Goal: Task Accomplishment & Management: Manage account settings

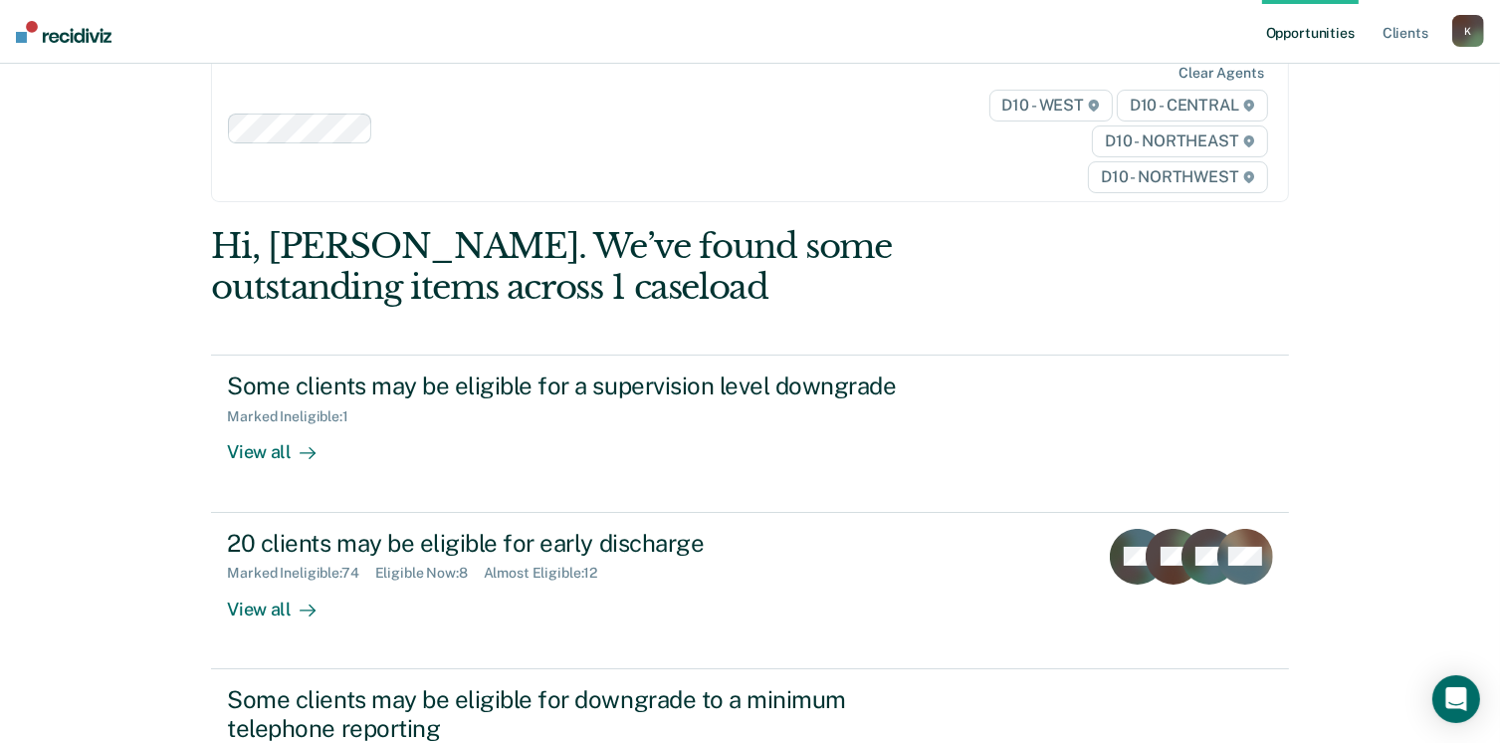
scroll to position [225, 0]
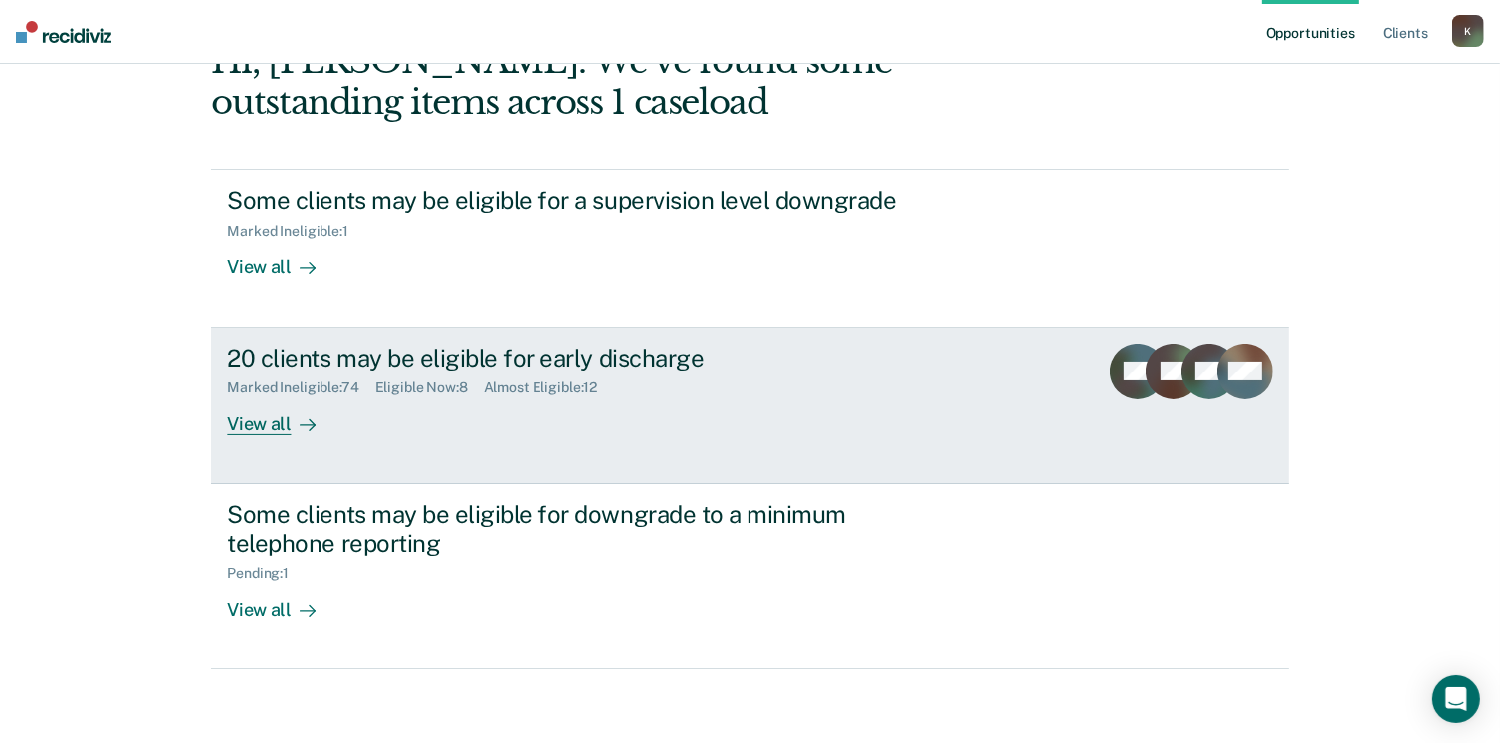
click at [246, 427] on div "View all" at bounding box center [282, 415] width 111 height 39
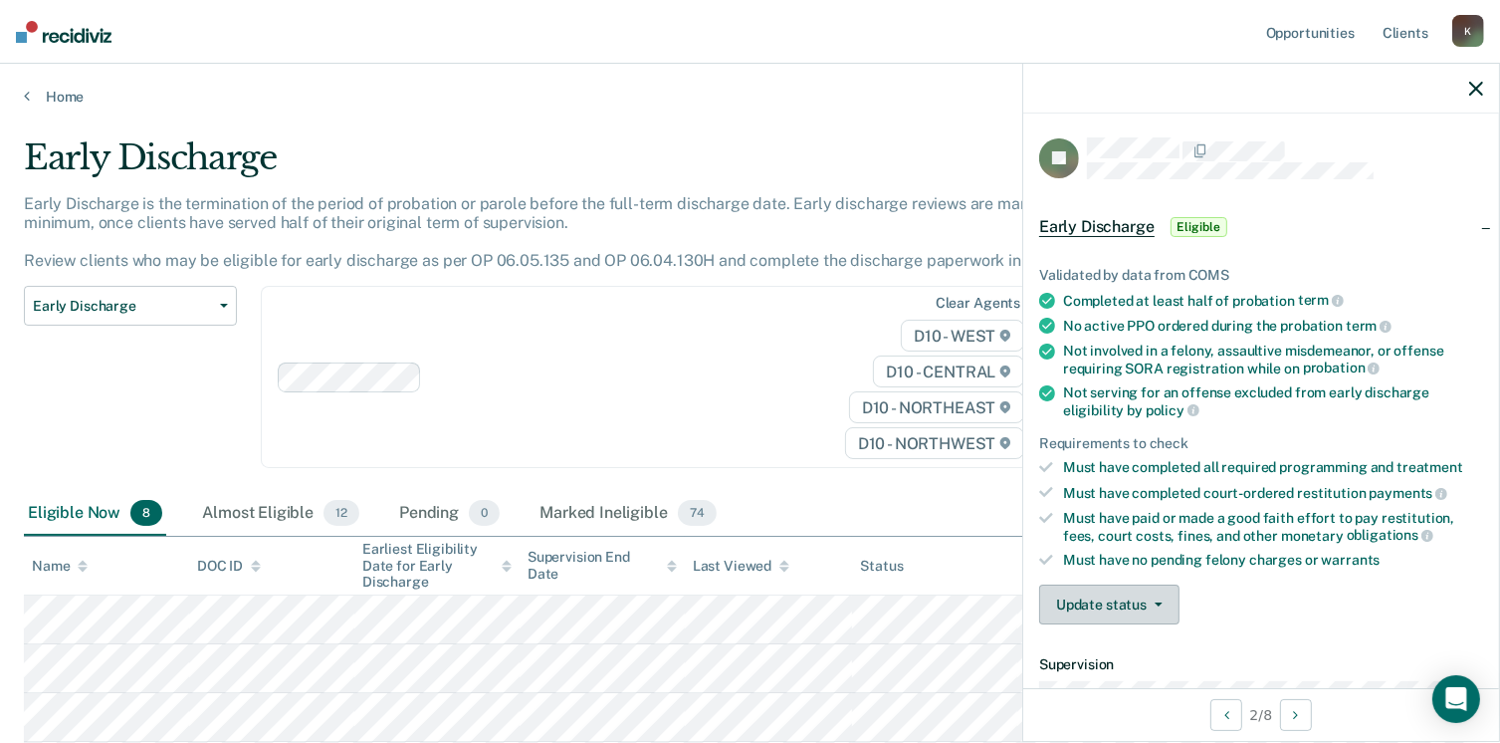
click at [1129, 608] on button "Update status" at bounding box center [1109, 604] width 140 height 40
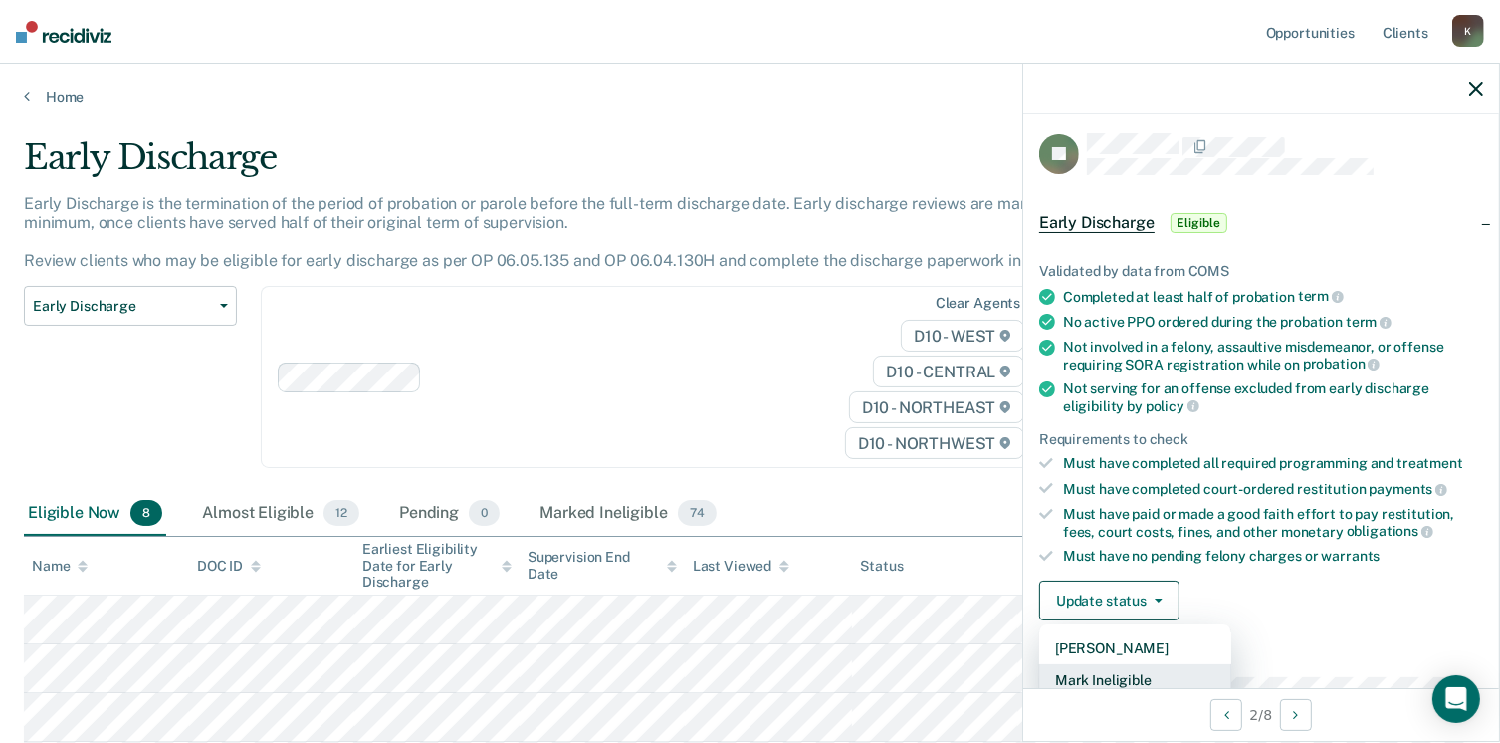
click at [1137, 672] on button "Mark Ineligible" at bounding box center [1135, 680] width 192 height 32
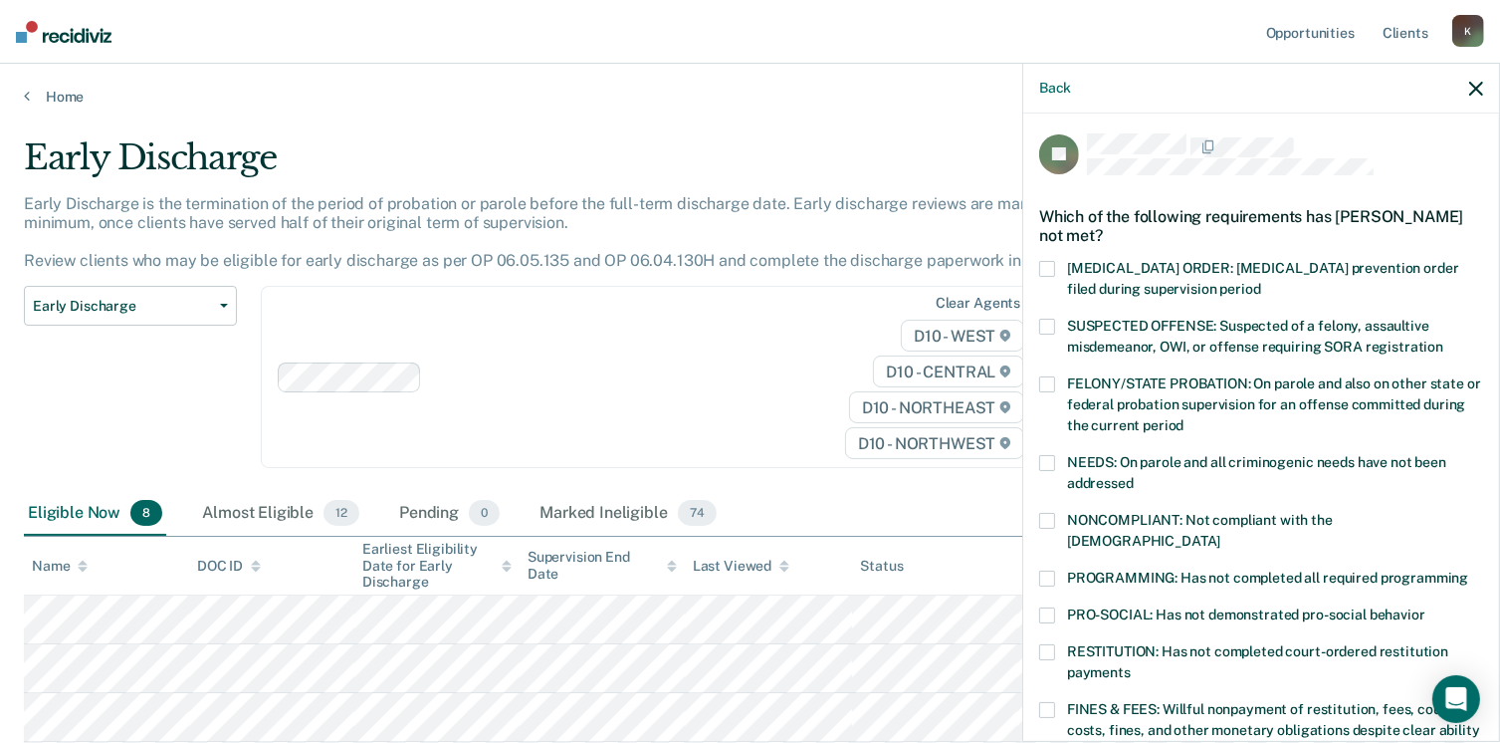
click at [1055, 702] on label "FINES & FEES: Willful nonpayment of restitution, fees, court costs, fines, and …" at bounding box center [1261, 733] width 444 height 63
click at [1107, 742] on input "FINES & FEES: Willful nonpayment of restitution, fees, court costs, fines, and …" at bounding box center [1107, 744] width 0 height 0
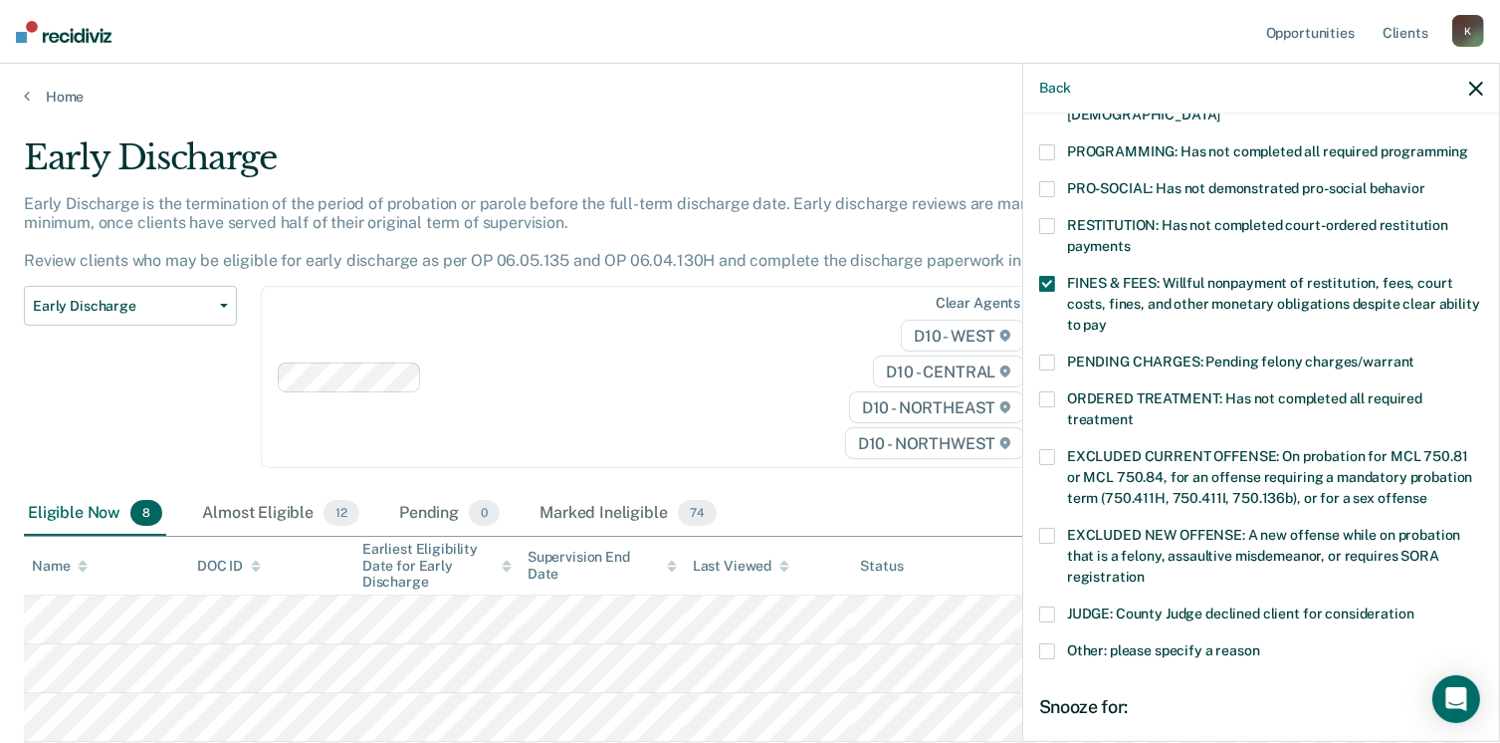
scroll to position [627, 0]
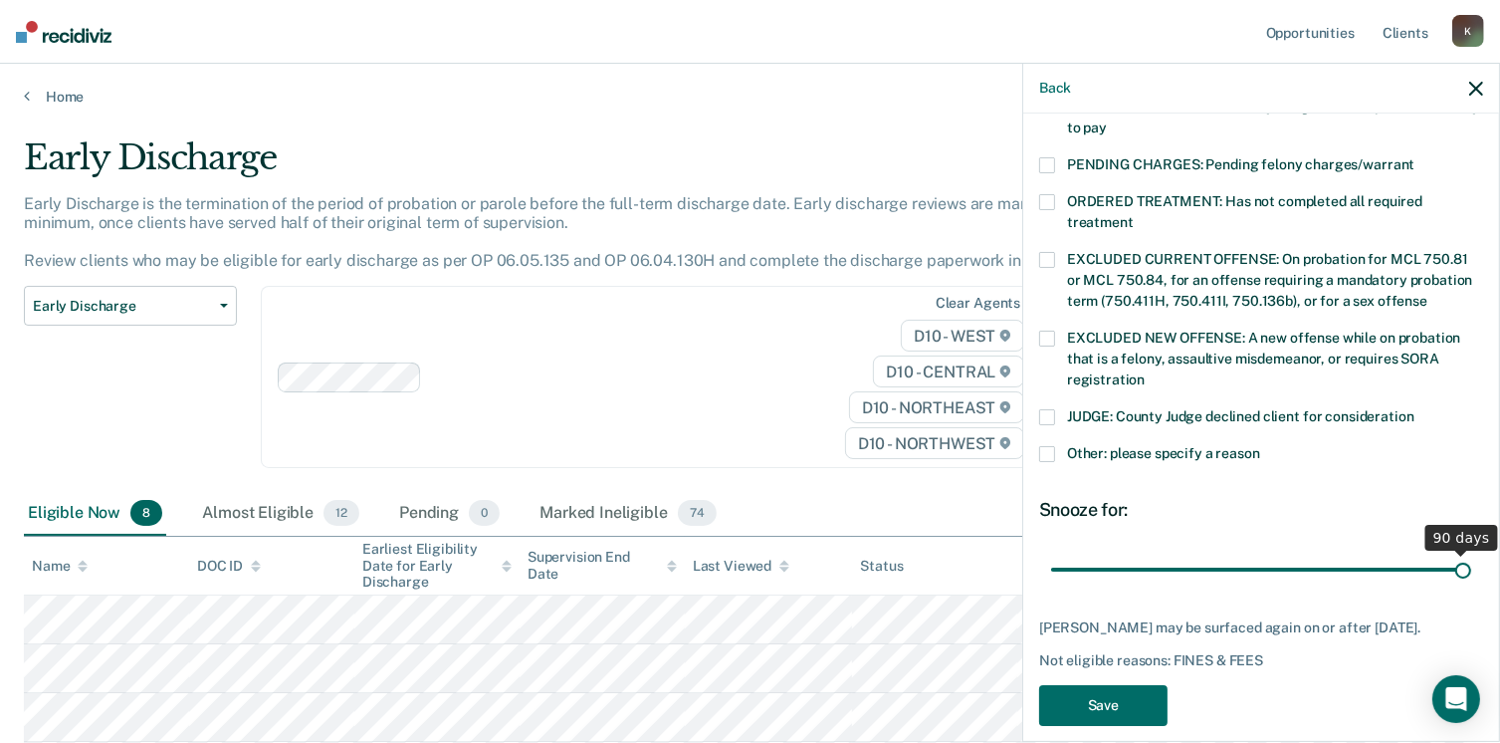
drag, startPoint x: 1188, startPoint y: 555, endPoint x: 1521, endPoint y: 578, distance: 334.4
type input "90"
click at [1471, 578] on input "range" at bounding box center [1261, 570] width 420 height 35
click at [1115, 695] on button "Save" at bounding box center [1103, 705] width 128 height 41
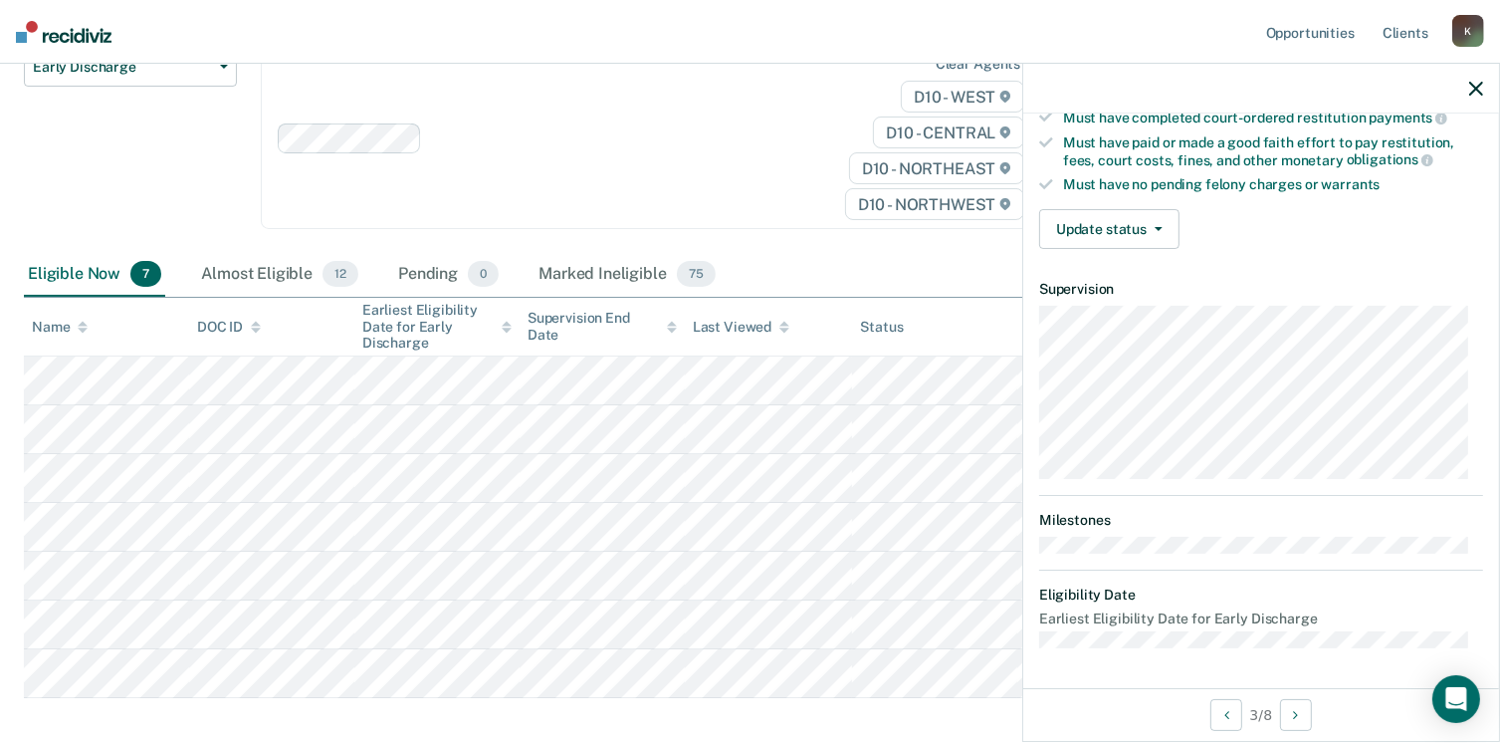
scroll to position [367, 0]
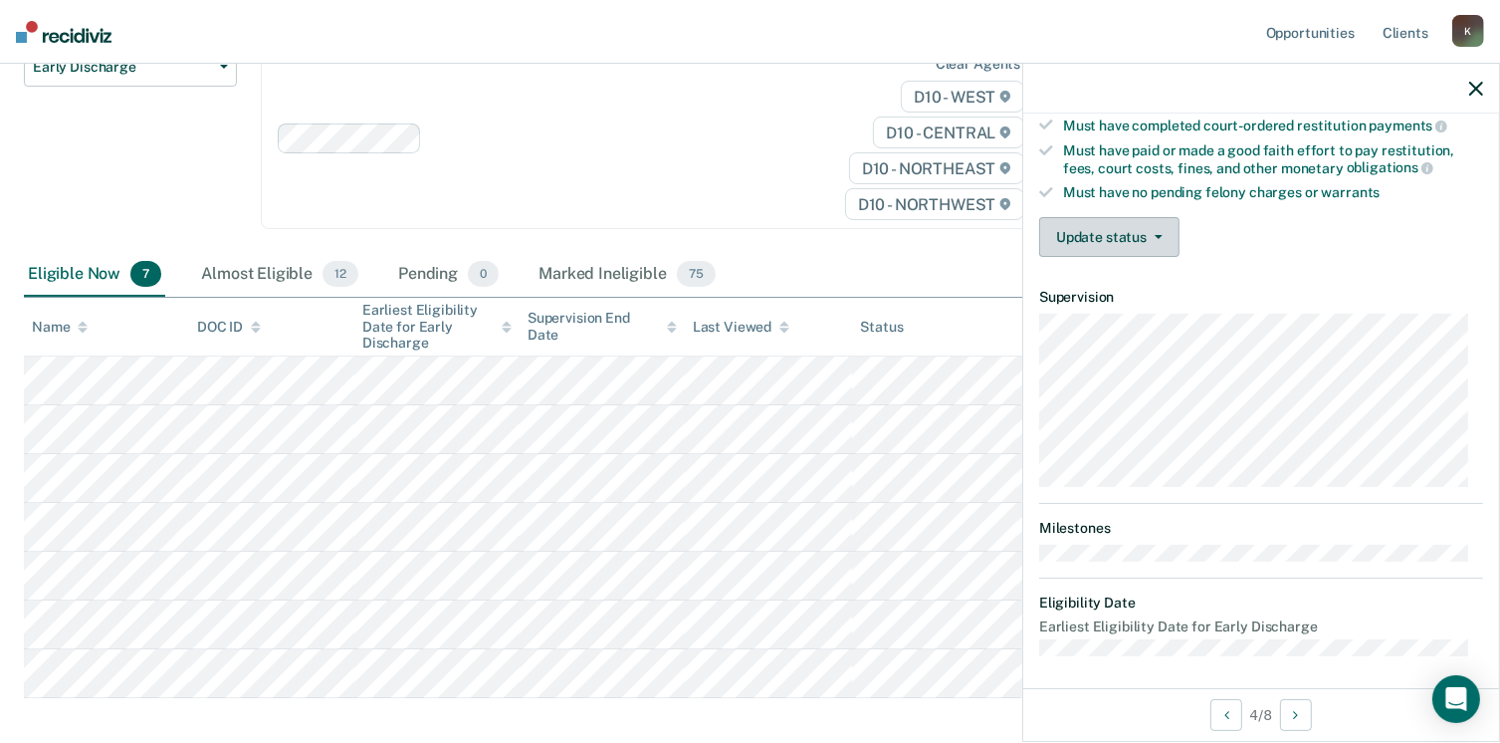
click at [1128, 226] on button "Update status" at bounding box center [1109, 237] width 140 height 40
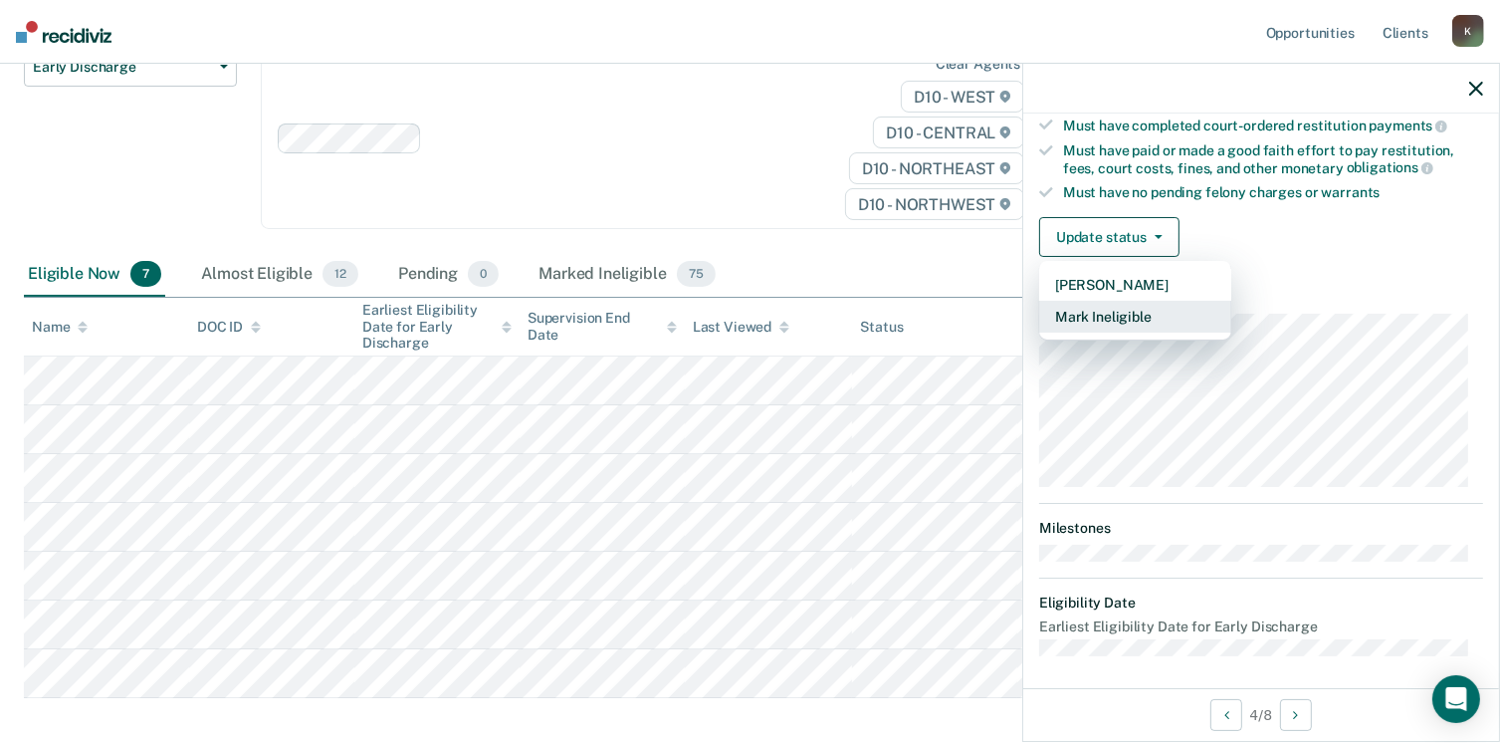
click at [1117, 306] on button "Mark Ineligible" at bounding box center [1135, 317] width 192 height 32
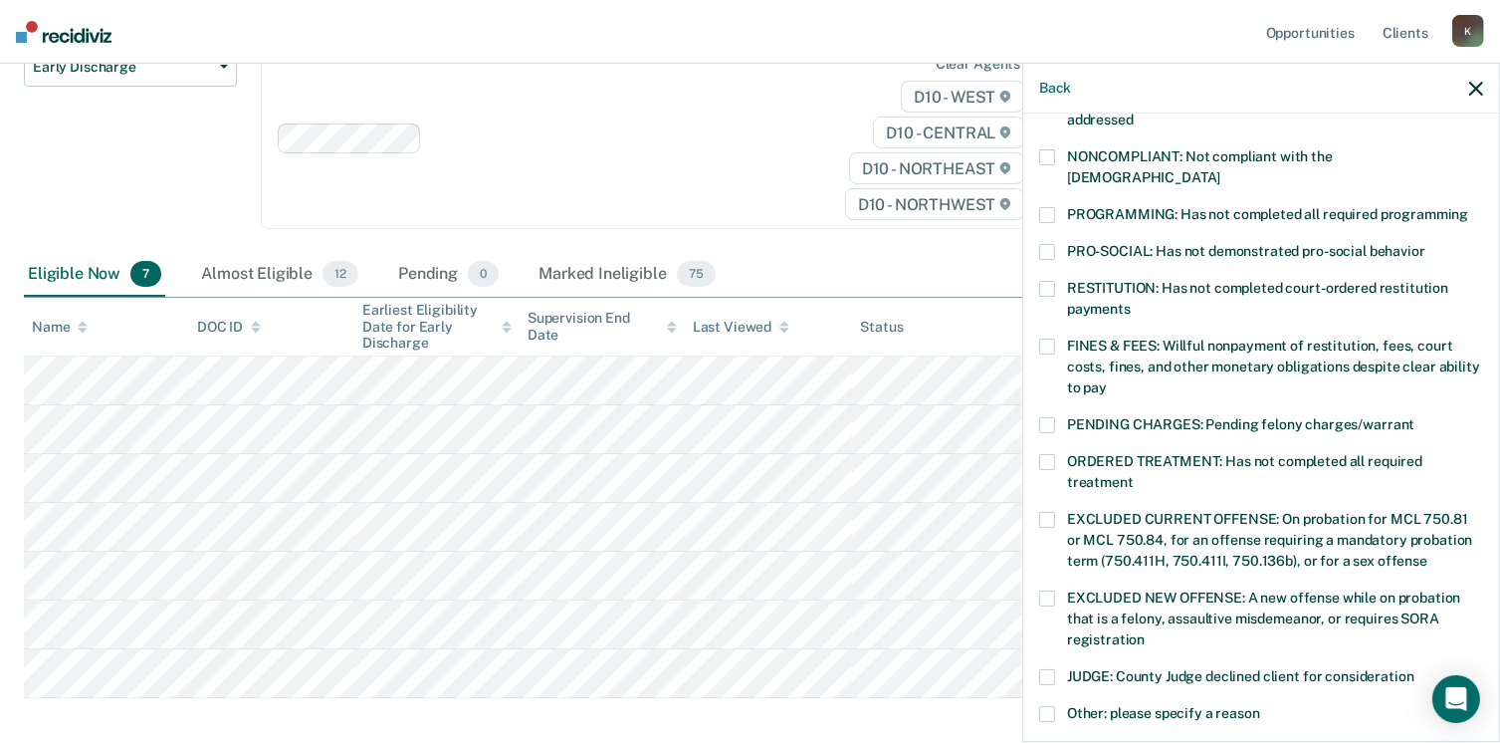
click at [1051, 281] on span at bounding box center [1047, 289] width 16 height 16
click at [1131, 302] on input "RESTITUTION: Has not completed court-ordered restitution payments" at bounding box center [1131, 302] width 0 height 0
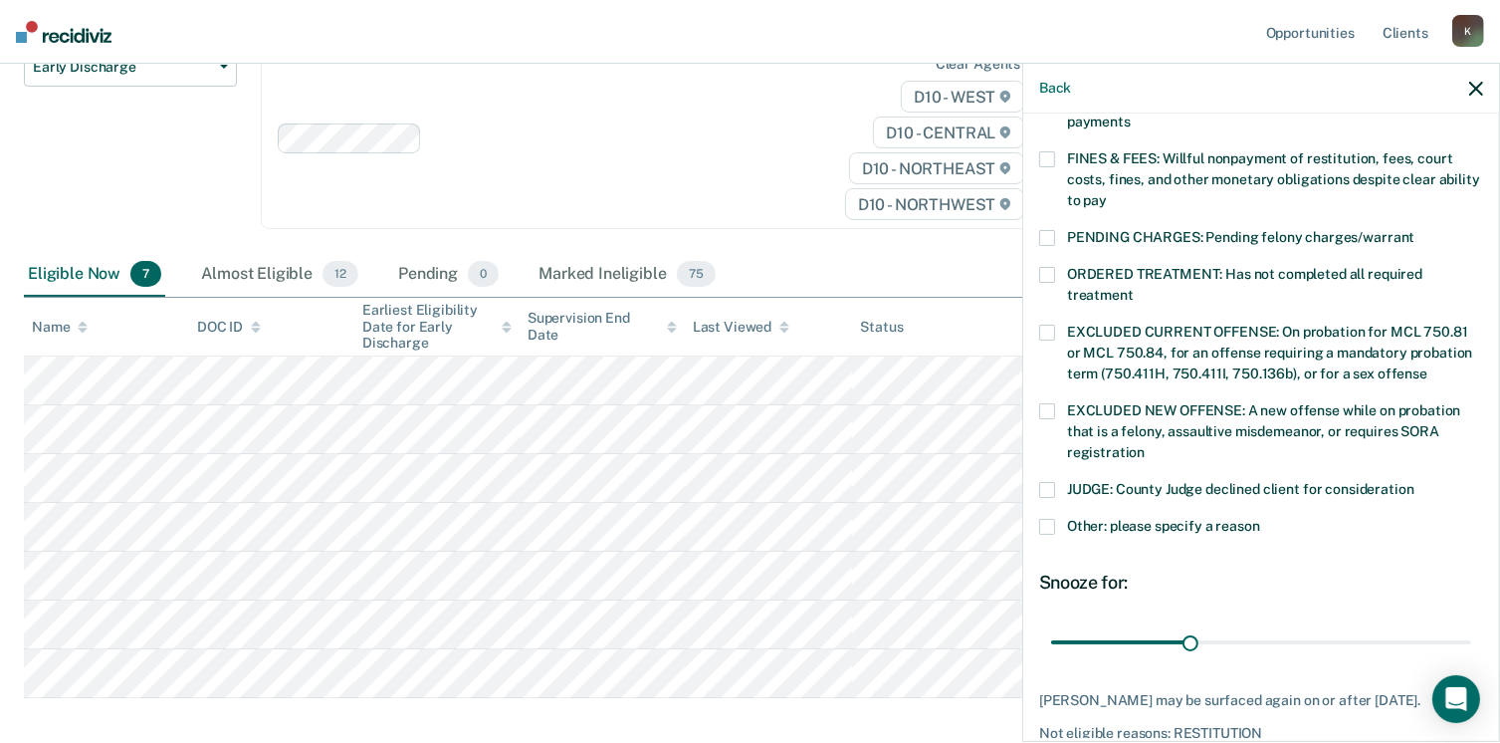
scroll to position [627, 0]
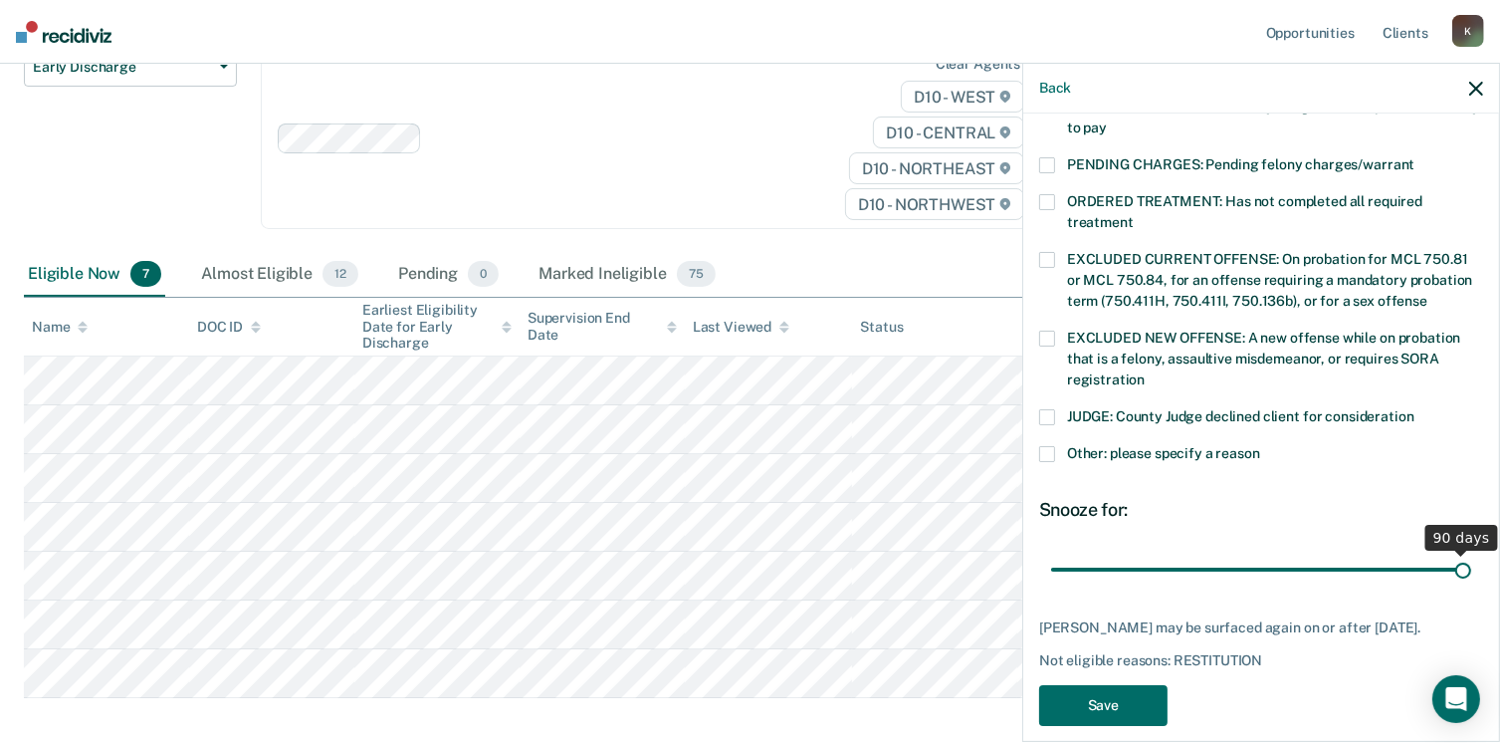
drag, startPoint x: 1191, startPoint y: 543, endPoint x: 1465, endPoint y: 476, distance: 282.7
type input "90"
click at [1465, 553] on input "range" at bounding box center [1261, 570] width 420 height 35
click at [1087, 685] on button "Save" at bounding box center [1103, 705] width 128 height 41
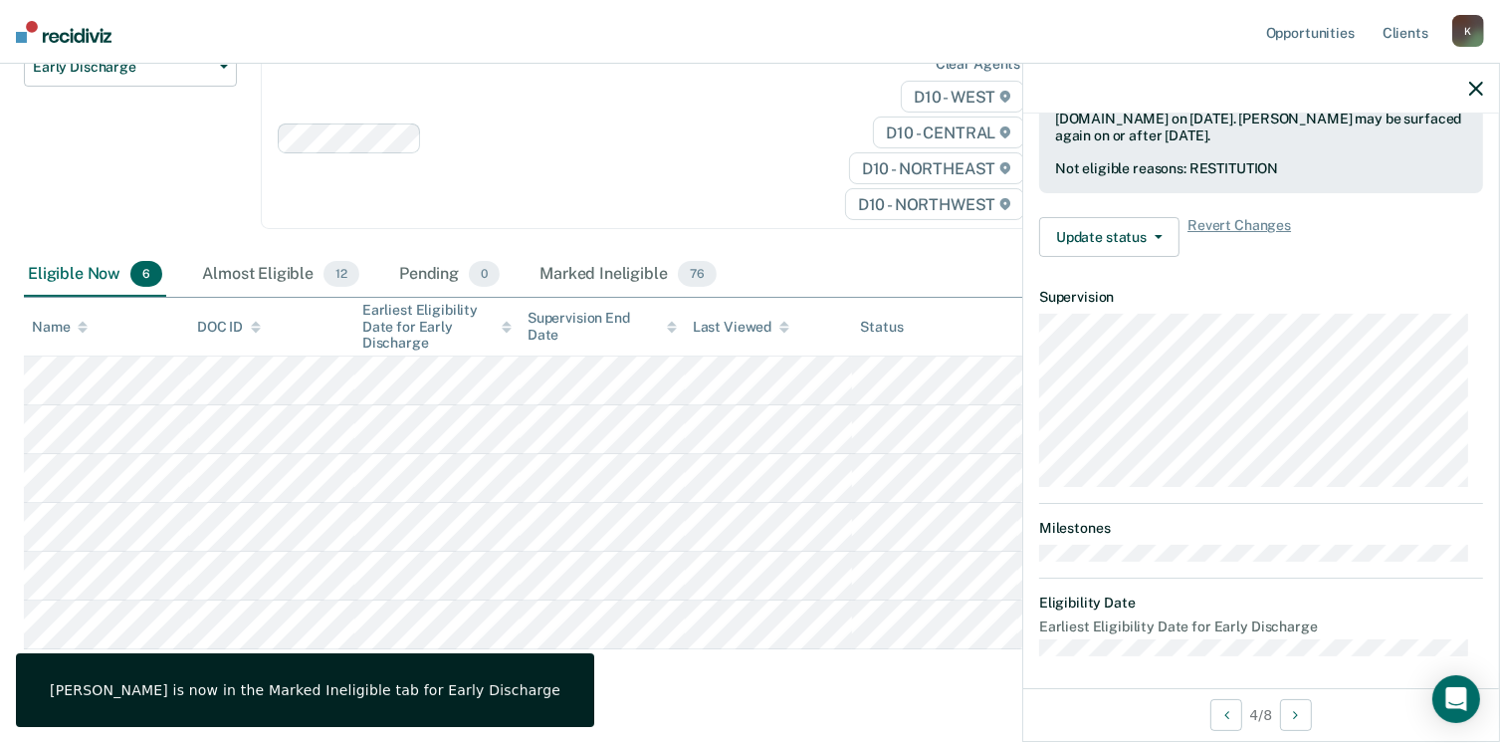
scroll to position [367, 0]
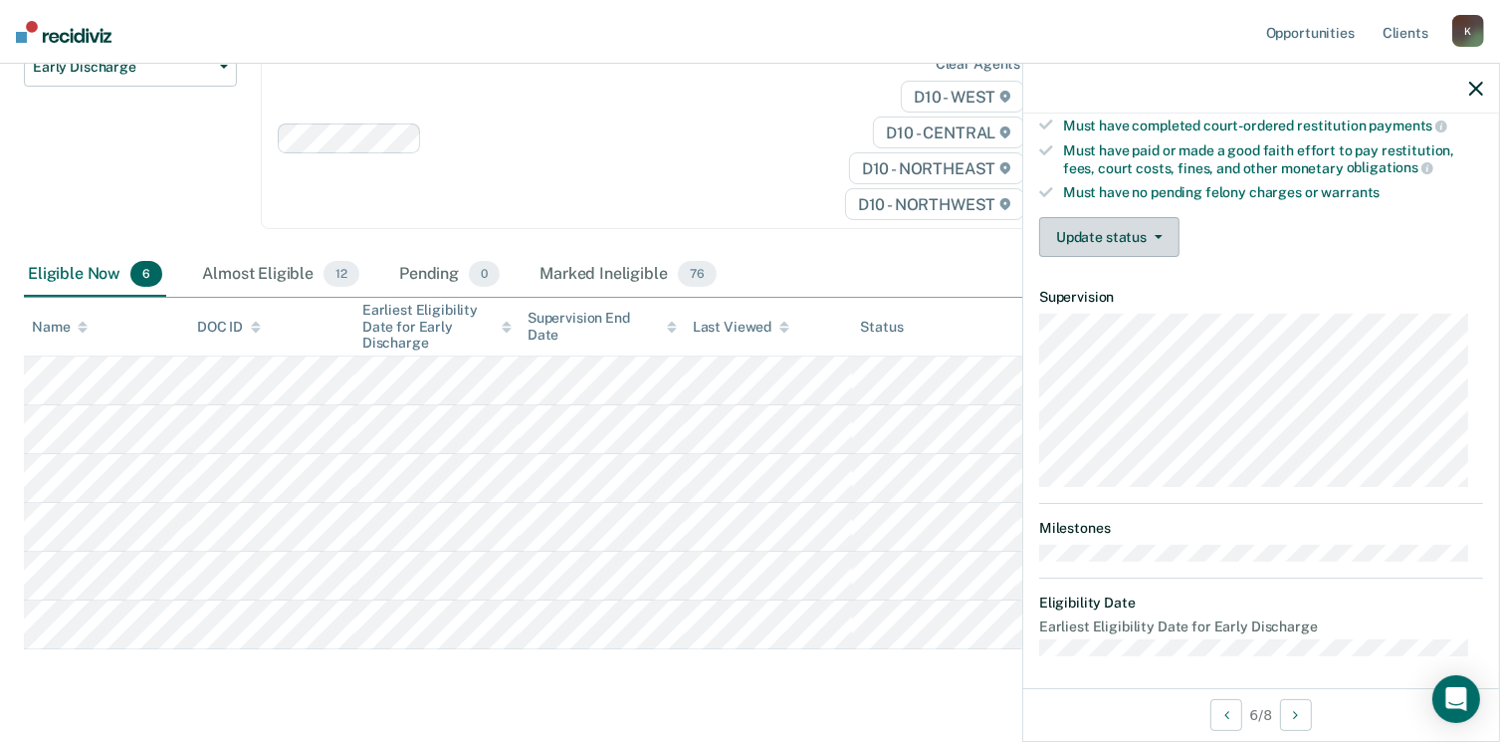
click at [1147, 217] on button "Update status" at bounding box center [1109, 237] width 140 height 40
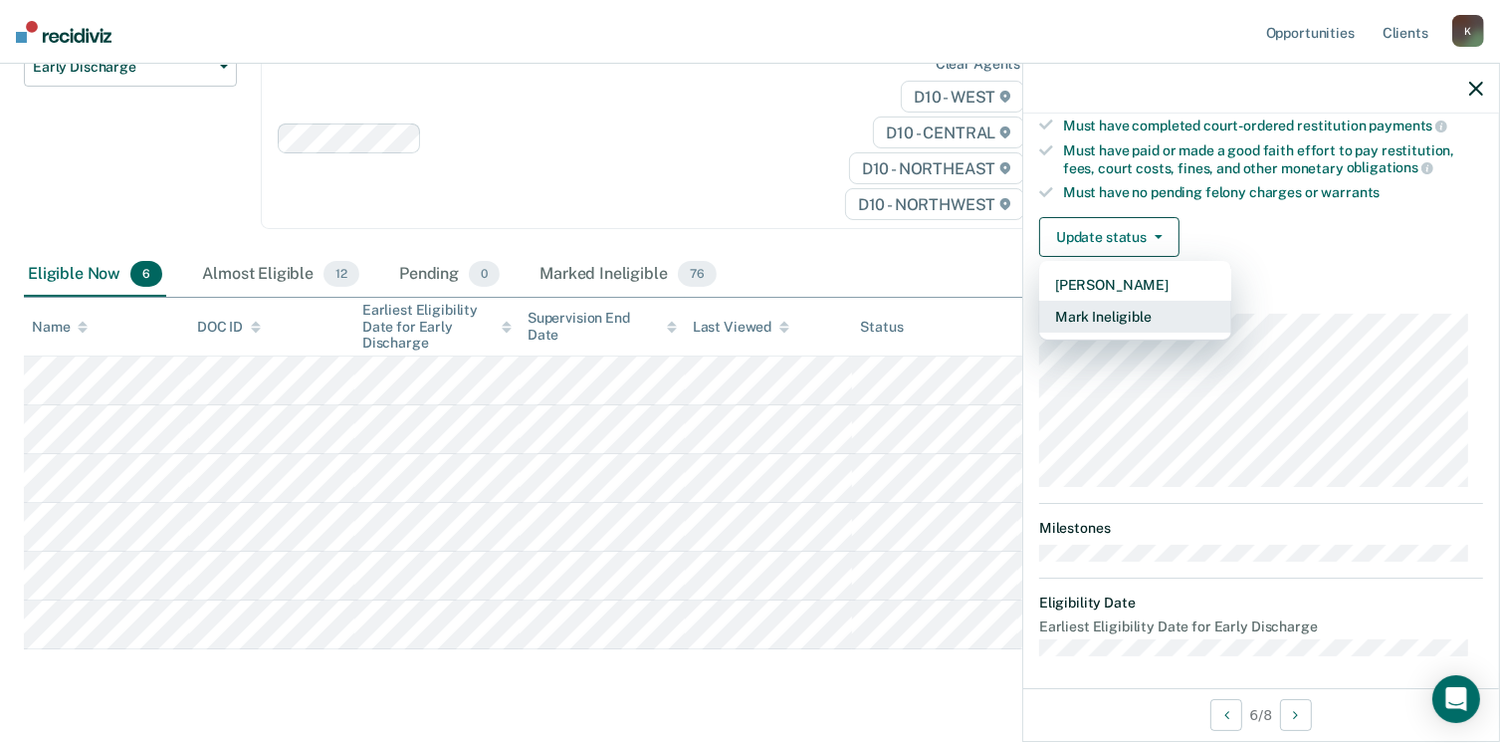
click at [1123, 302] on button "Mark Ineligible" at bounding box center [1135, 317] width 192 height 32
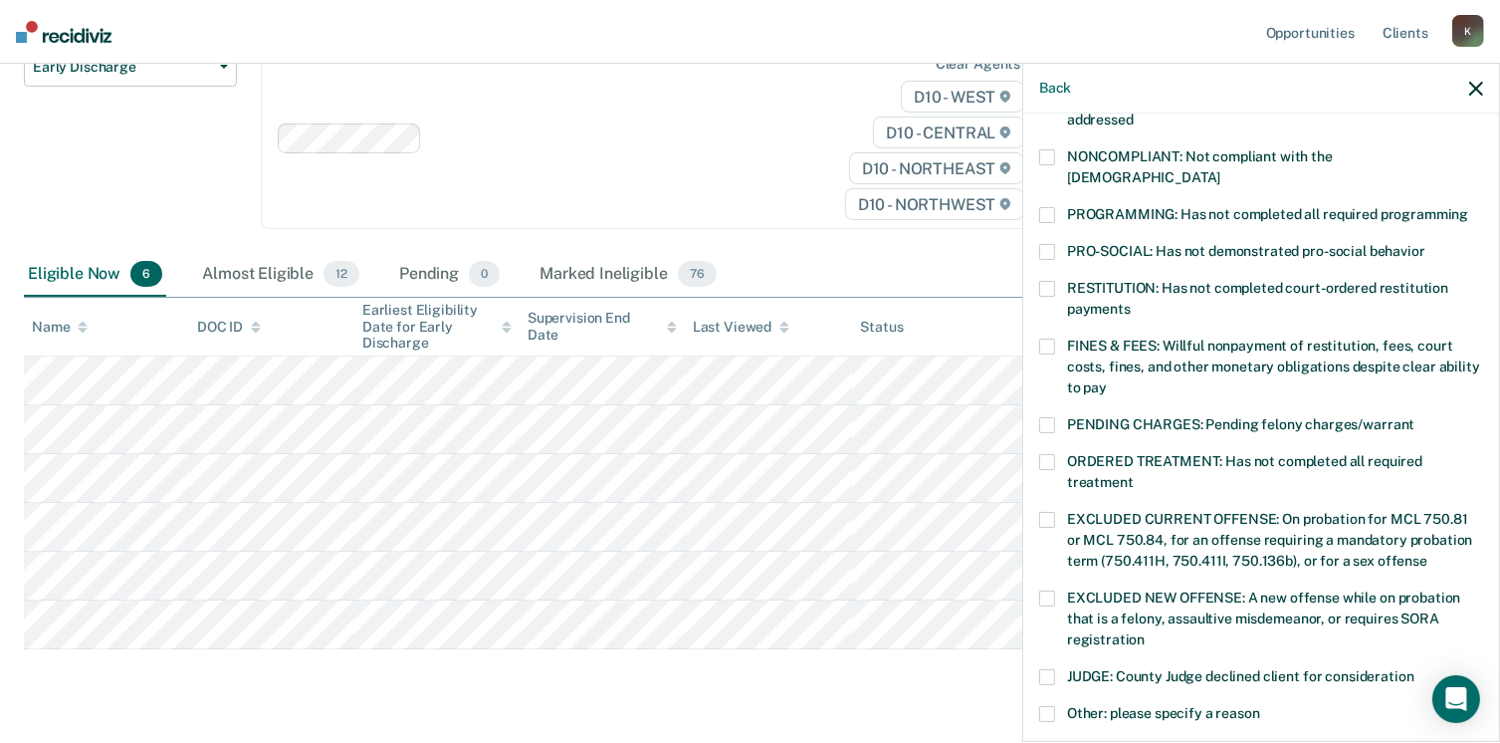
click at [1050, 281] on span at bounding box center [1047, 289] width 16 height 16
click at [1131, 302] on input "RESTITUTION: Has not completed court-ordered restitution payments" at bounding box center [1131, 302] width 0 height 0
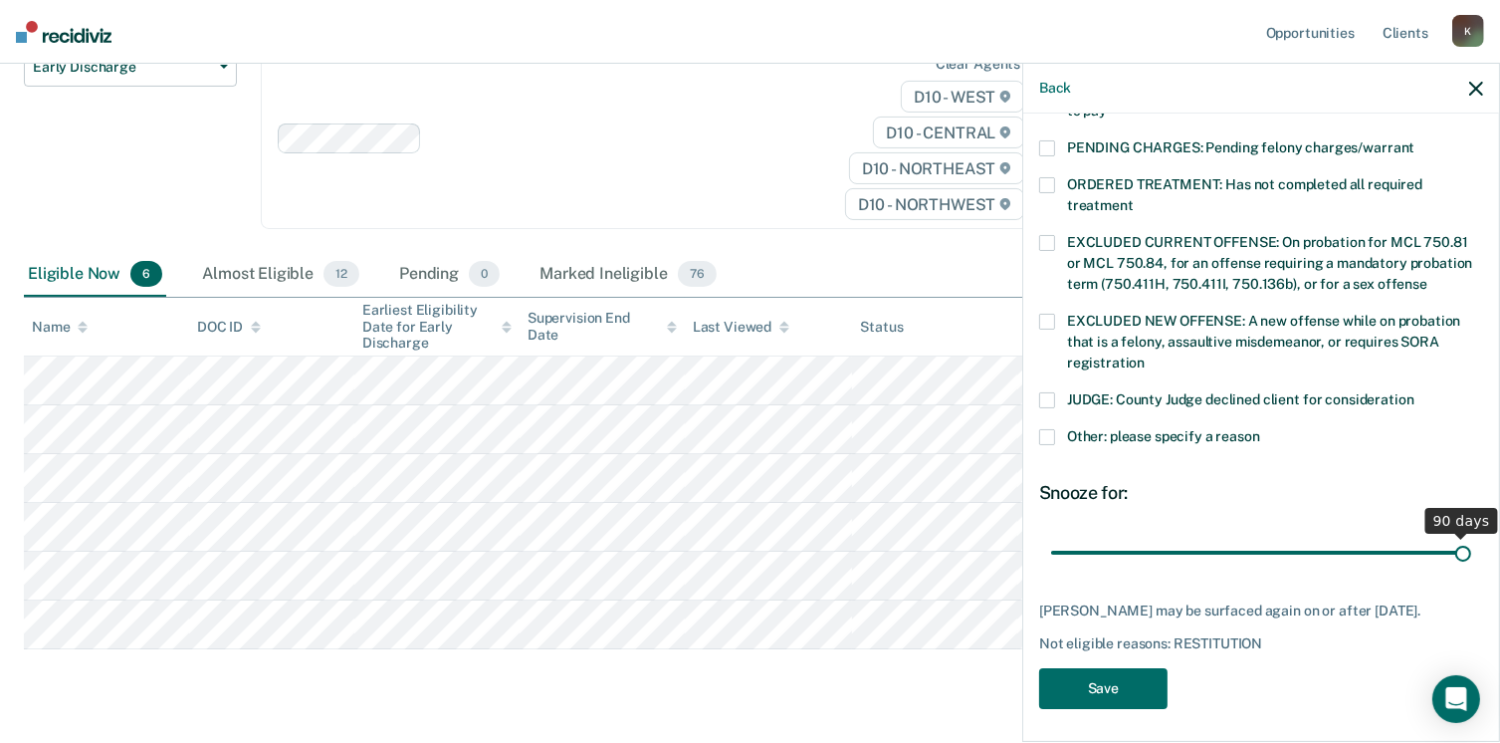
drag, startPoint x: 1187, startPoint y: 524, endPoint x: 1521, endPoint y: 513, distance: 334.7
type input "90"
click at [1471, 536] on input "range" at bounding box center [1261, 553] width 420 height 35
click at [1137, 668] on button "Save" at bounding box center [1103, 688] width 128 height 41
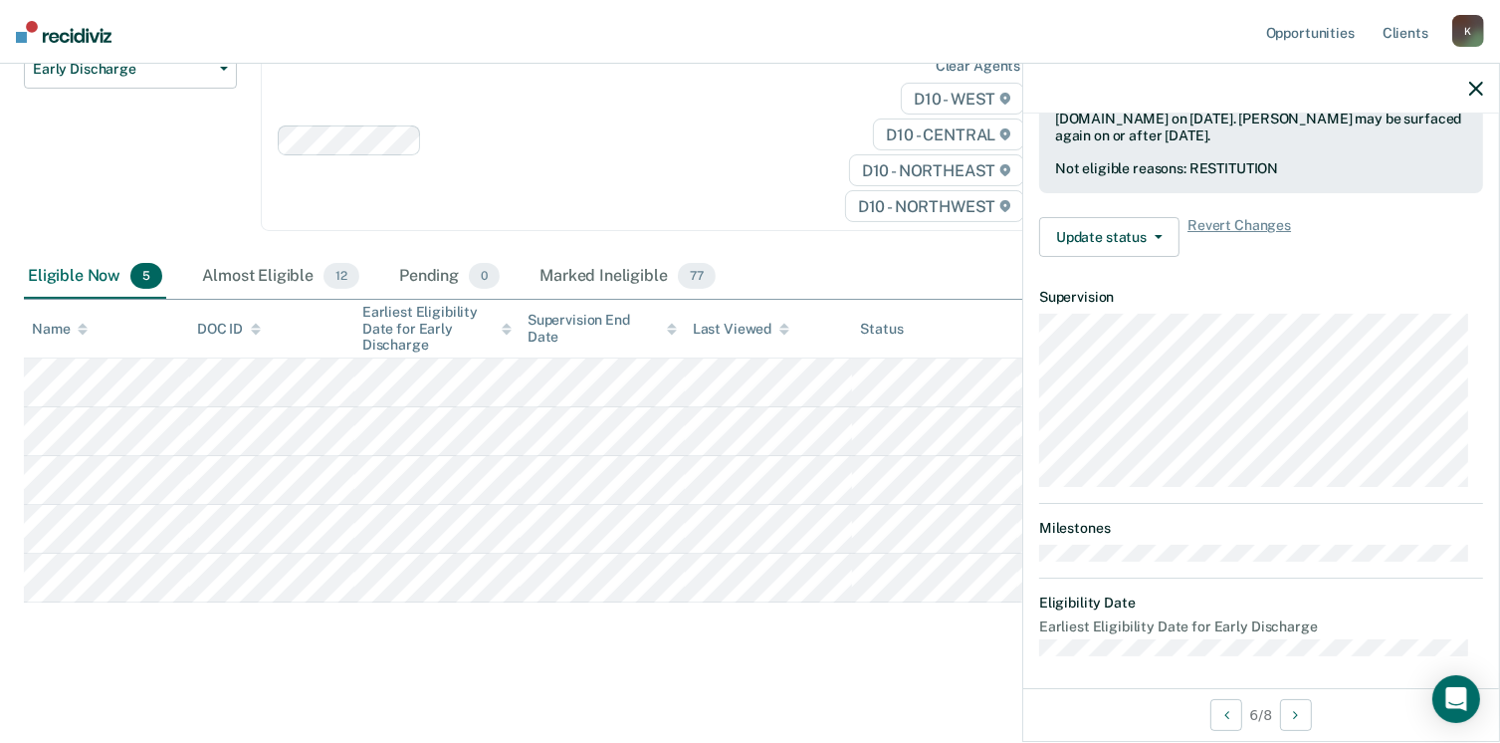
scroll to position [367, 0]
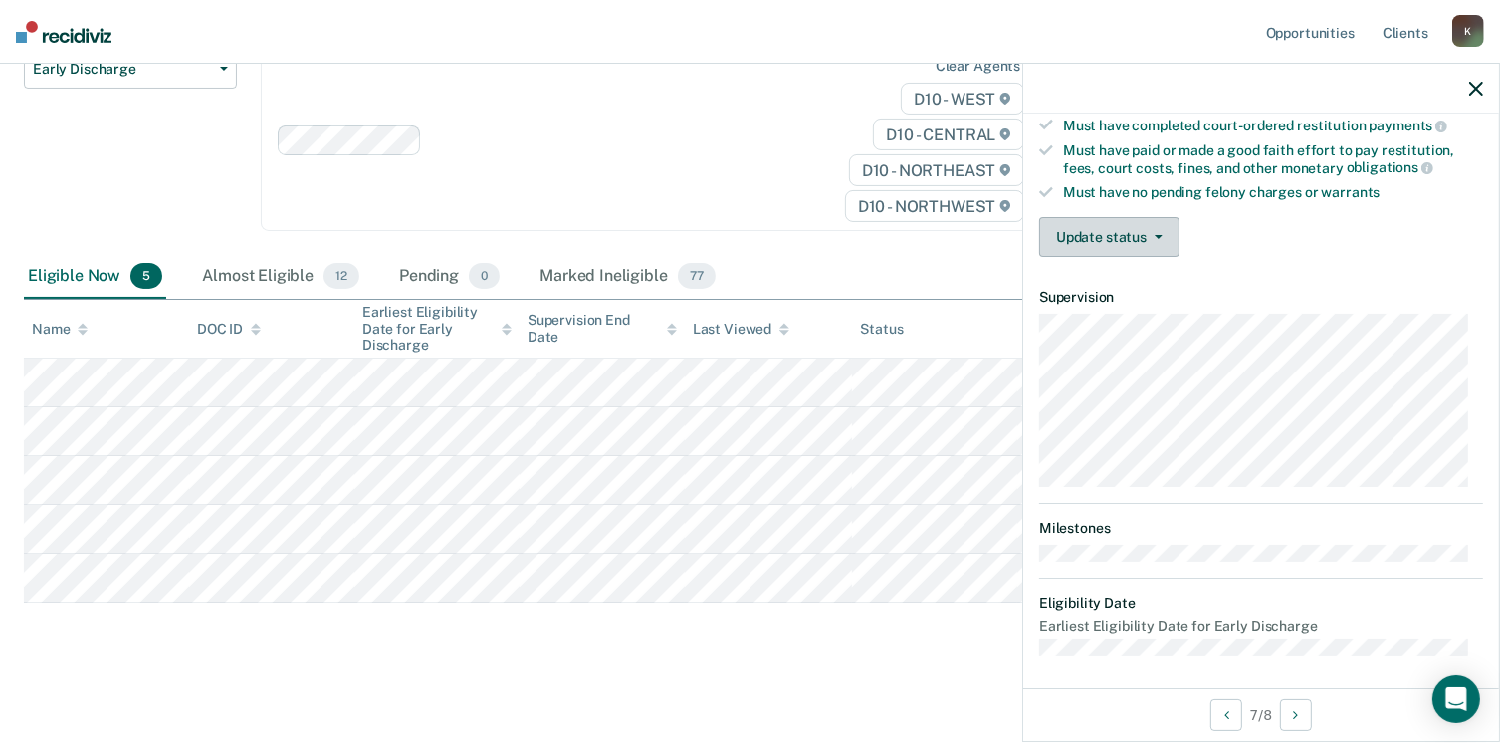
click at [1139, 240] on button "Update status" at bounding box center [1109, 237] width 140 height 40
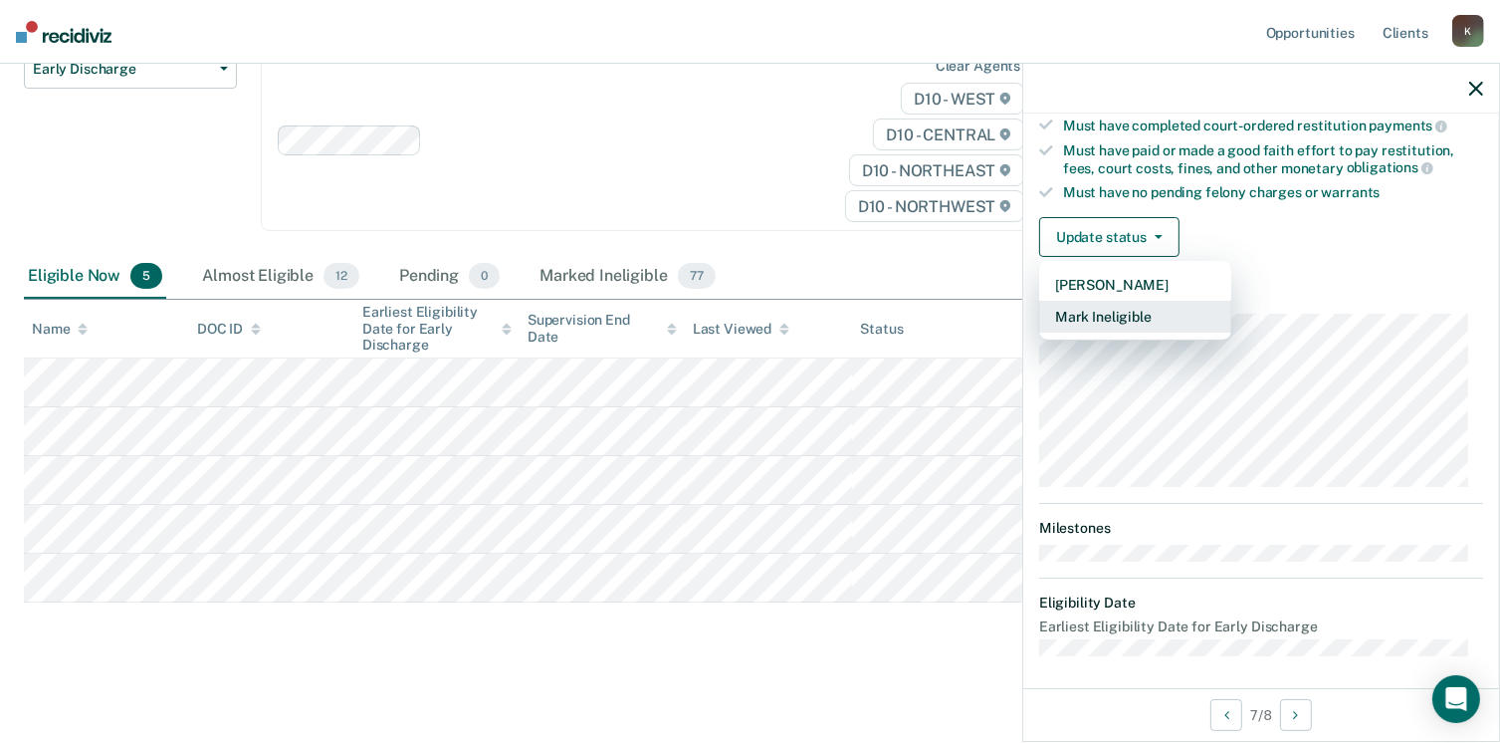
click at [1126, 309] on button "Mark Ineligible" at bounding box center [1135, 317] width 192 height 32
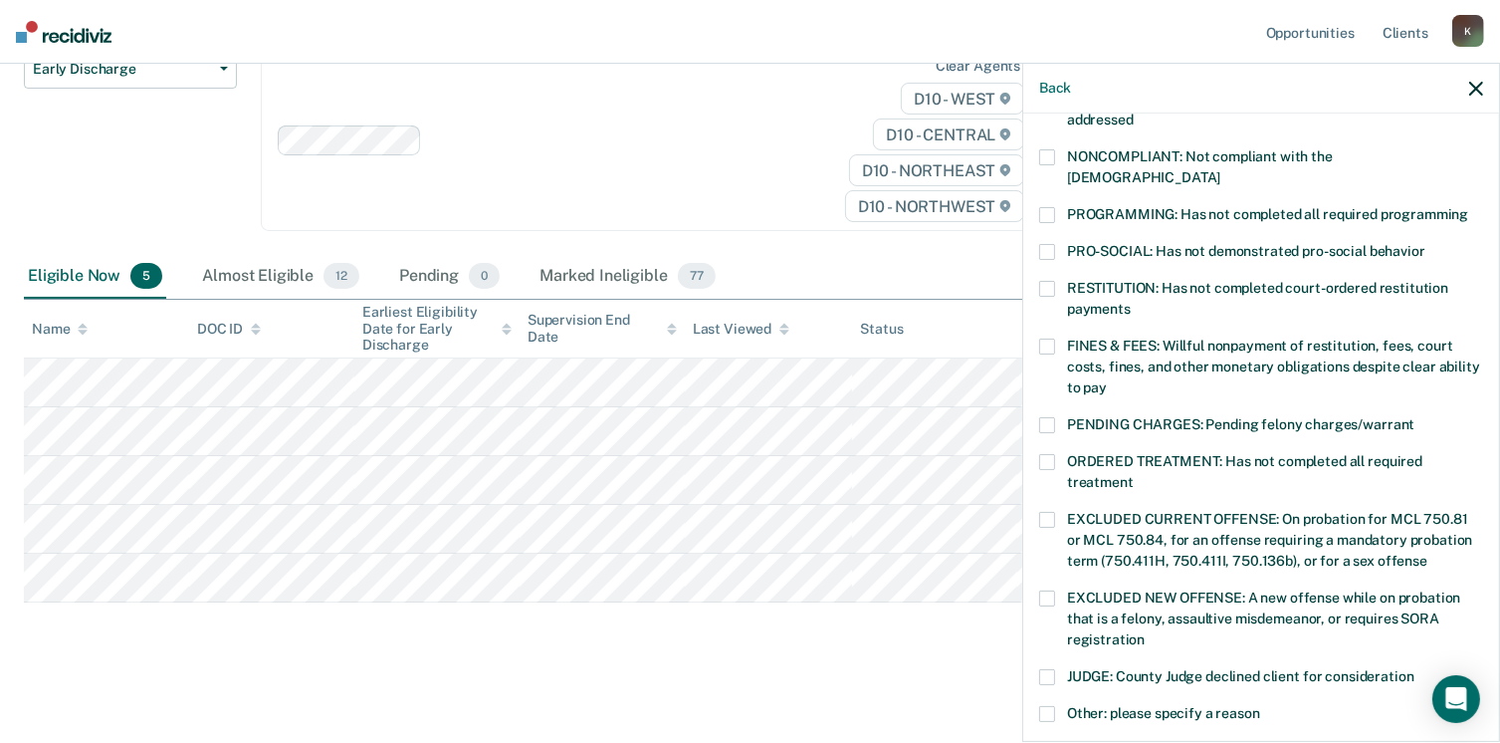
click at [1038, 328] on div "SH Which of the following requirements has [PERSON_NAME] not met? [MEDICAL_DATA…" at bounding box center [1261, 425] width 476 height 624
click at [1053, 338] on span at bounding box center [1047, 346] width 16 height 16
click at [1107, 380] on input "FINES & FEES: Willful nonpayment of restitution, fees, court costs, fines, and …" at bounding box center [1107, 380] width 0 height 0
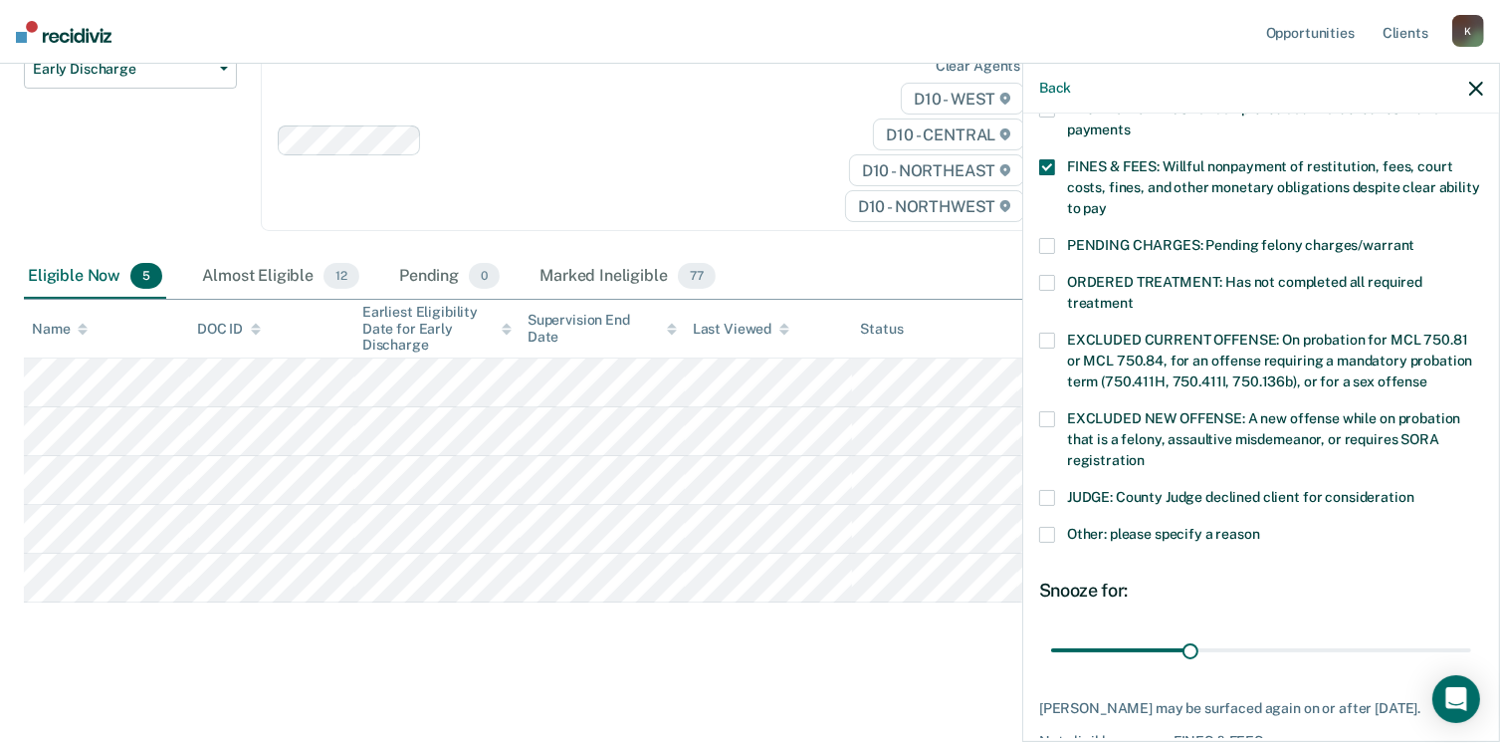
scroll to position [627, 0]
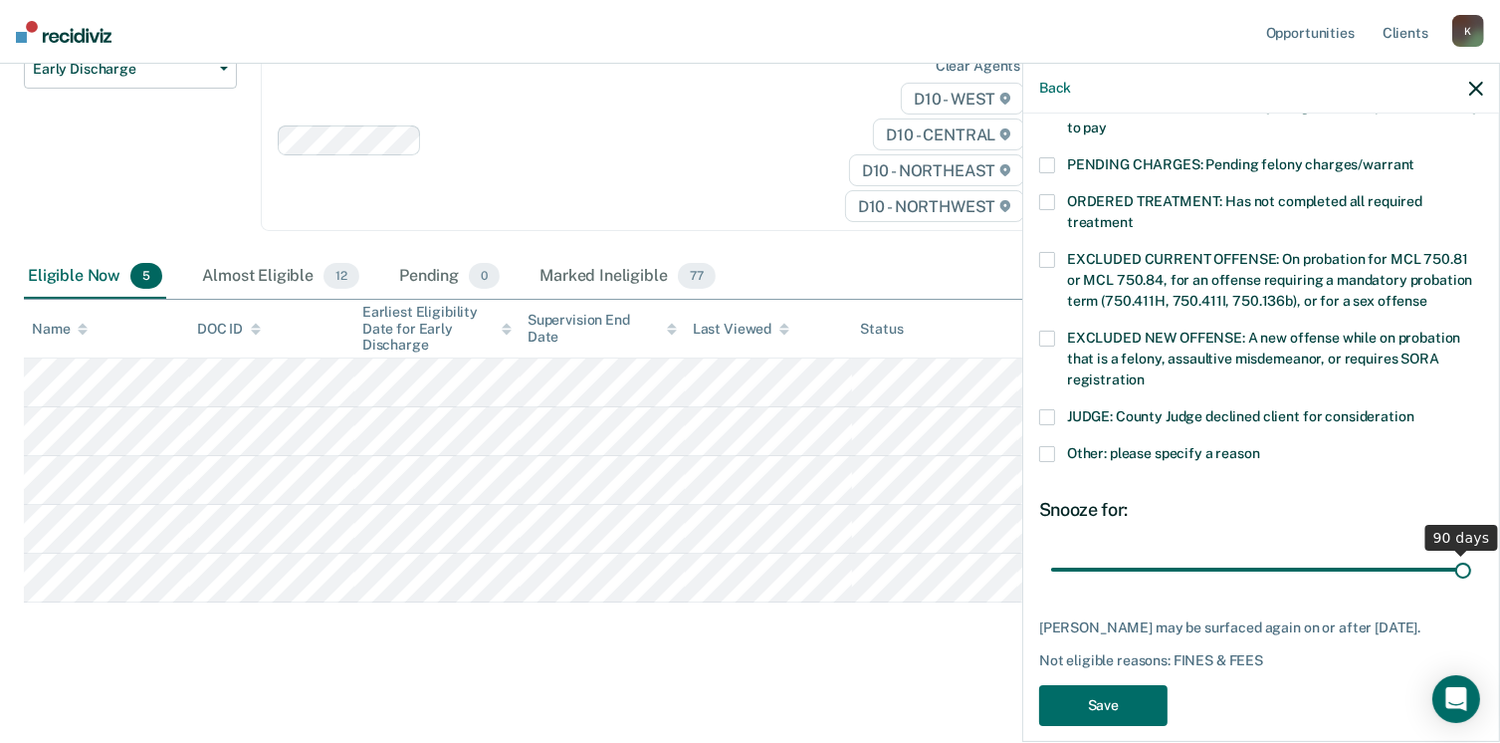
drag, startPoint x: 1195, startPoint y: 544, endPoint x: 1521, endPoint y: 523, distance: 327.2
type input "90"
click at [1471, 553] on input "range" at bounding box center [1261, 570] width 420 height 35
click at [1067, 690] on button "Save" at bounding box center [1103, 705] width 128 height 41
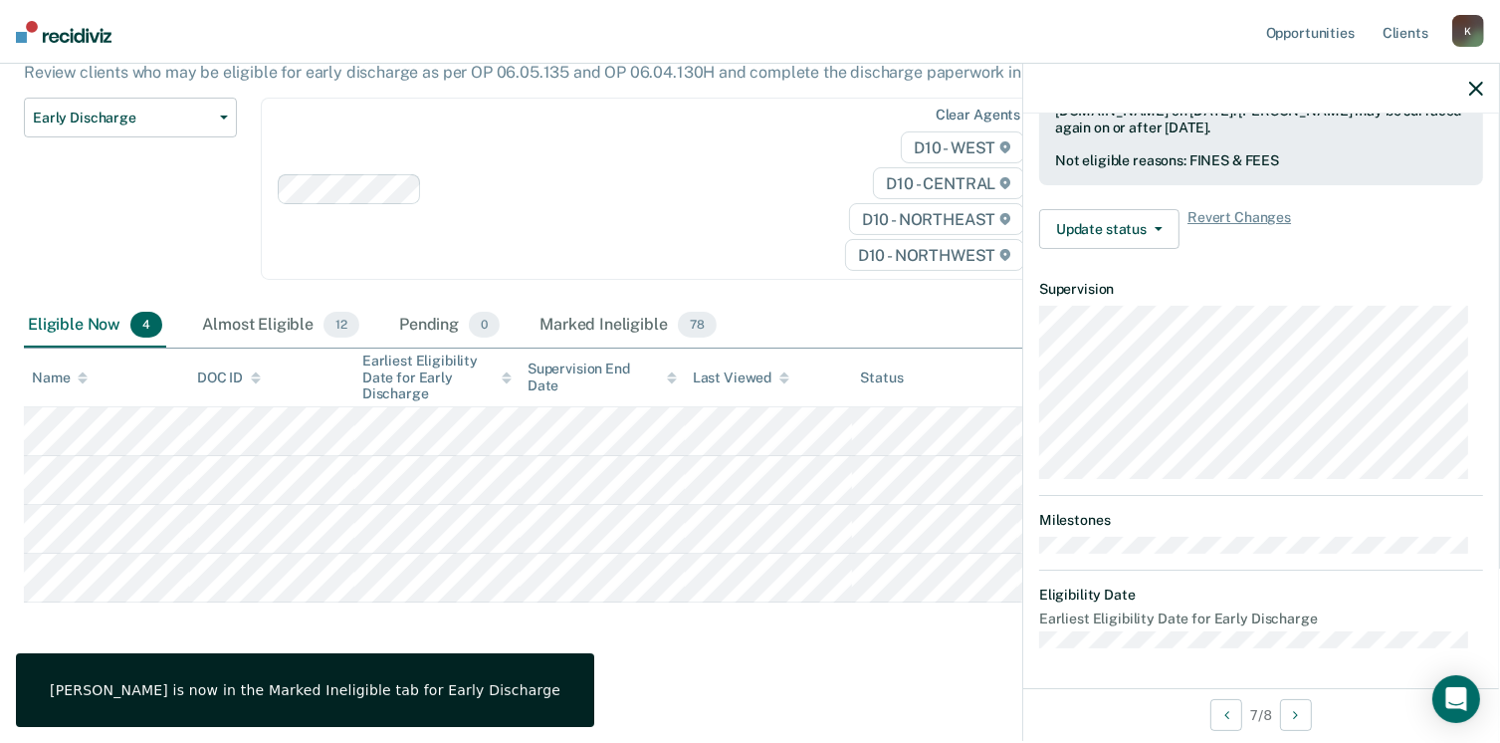
scroll to position [515, 0]
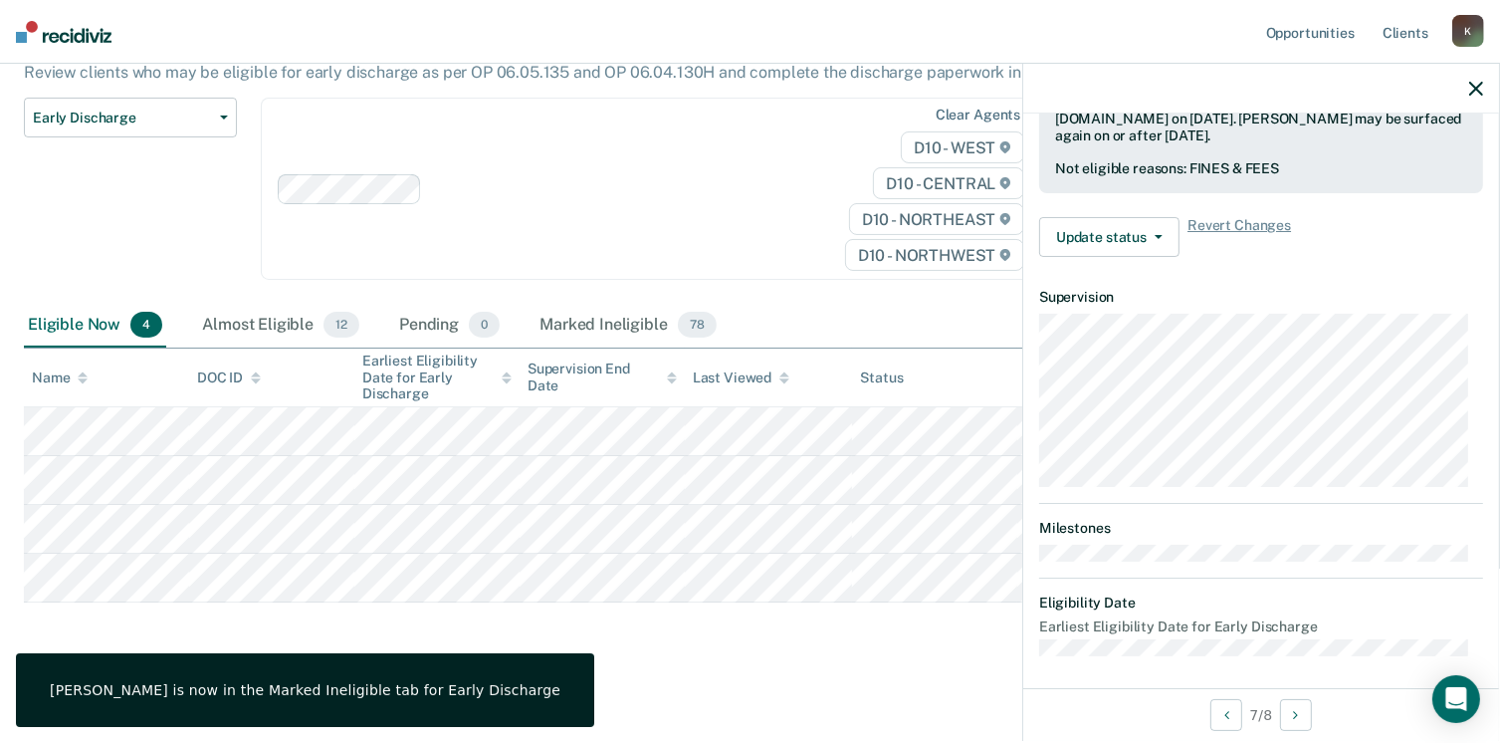
click at [790, 659] on main "Early Discharge Early Discharge is the termination of the period of probation o…" at bounding box center [750, 328] width 1500 height 822
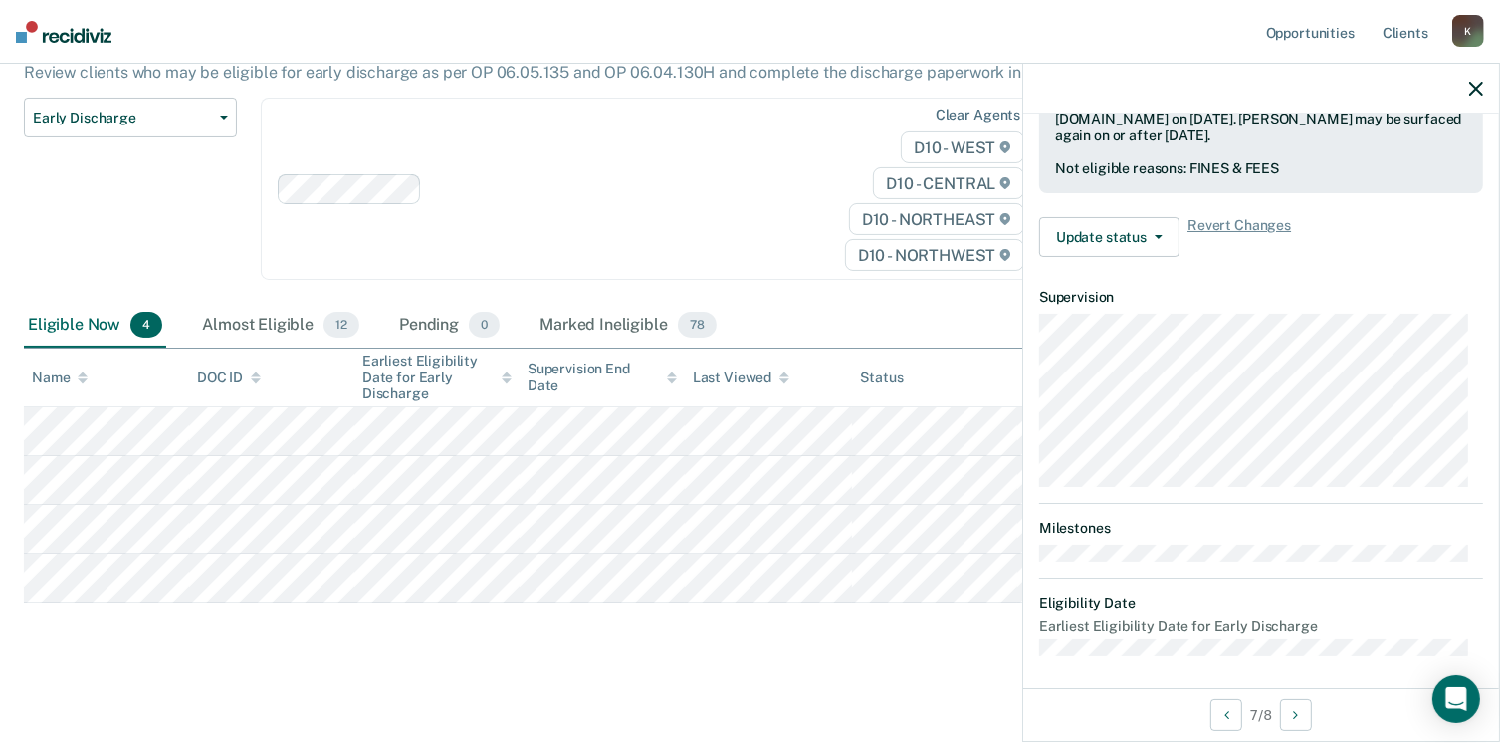
scroll to position [367, 0]
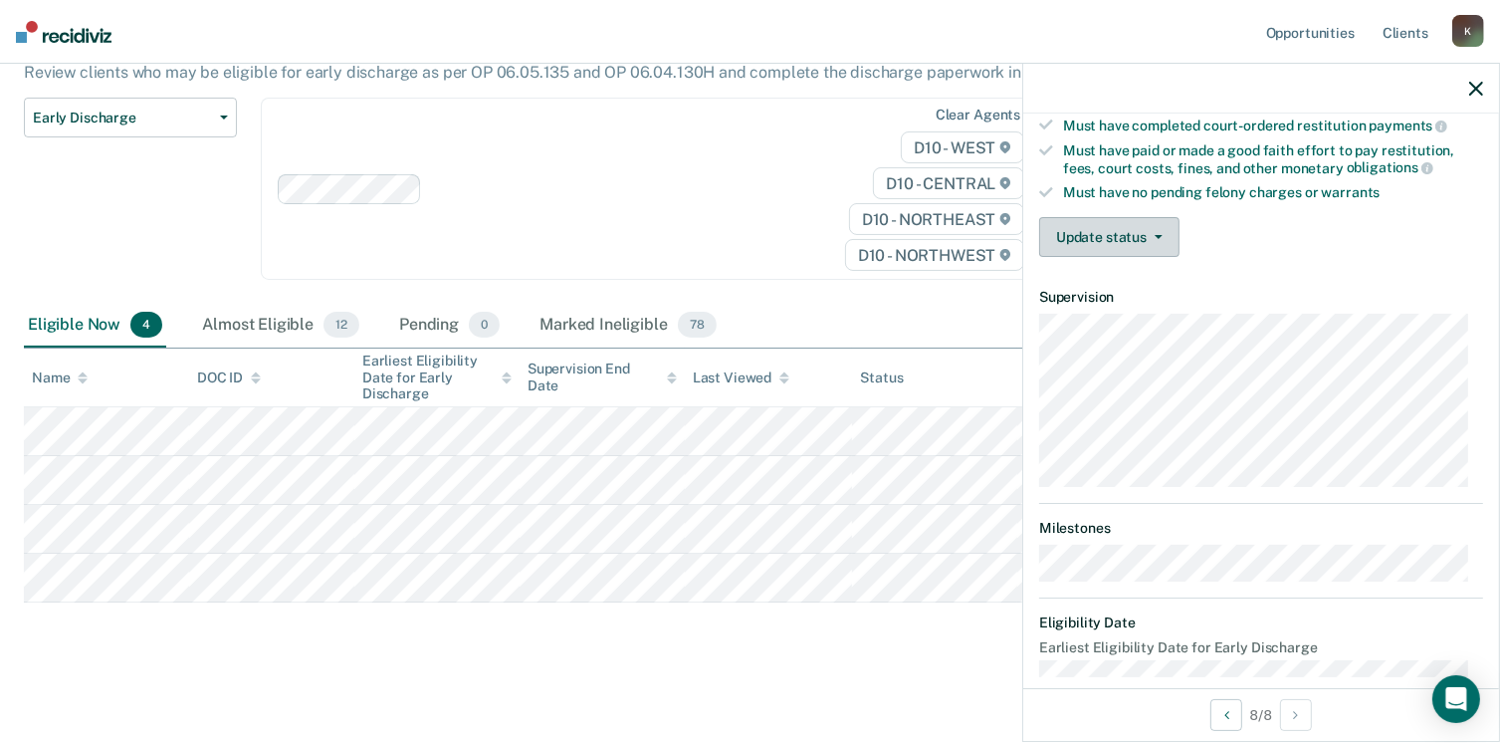
click at [1068, 241] on button "Update status" at bounding box center [1109, 237] width 140 height 40
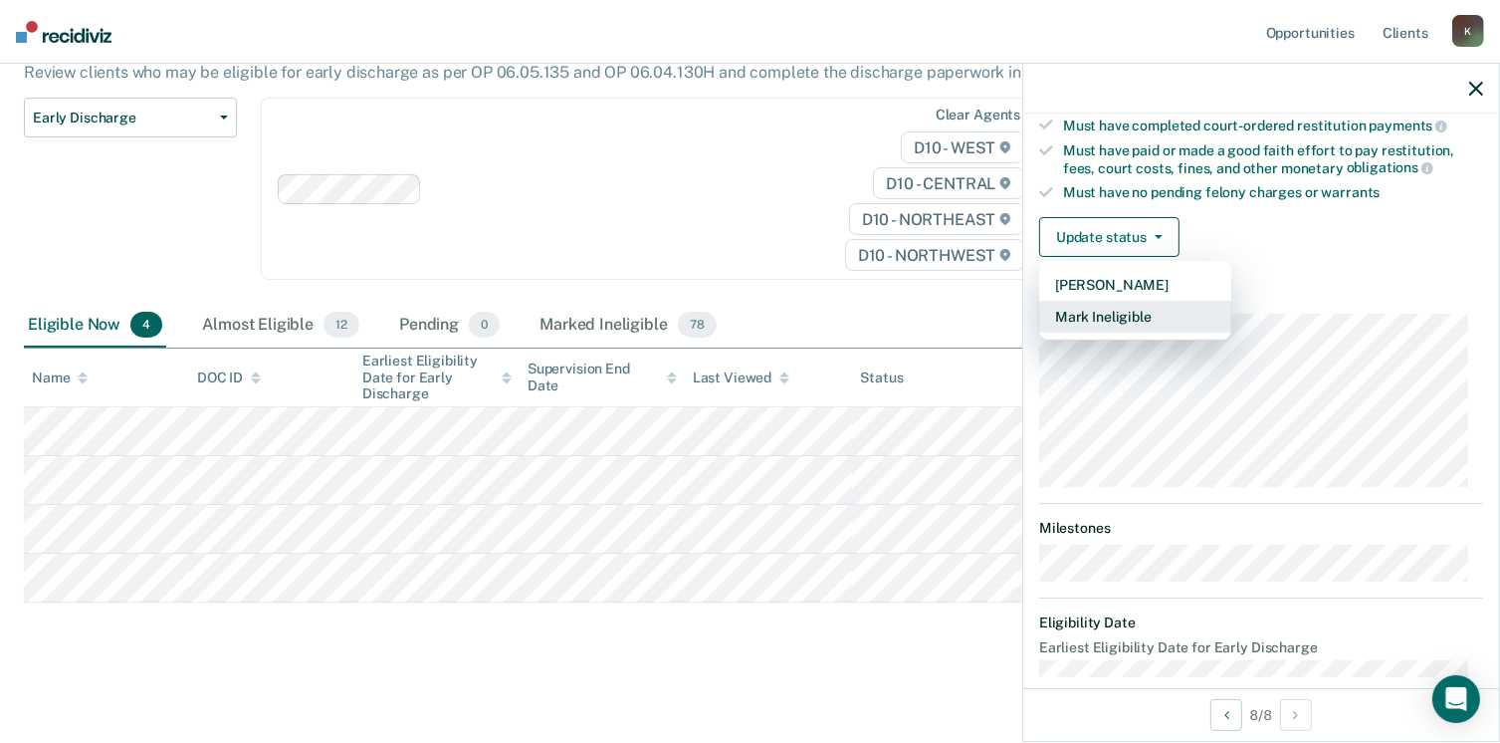
click at [1067, 316] on button "Mark Ineligible" at bounding box center [1135, 317] width 192 height 32
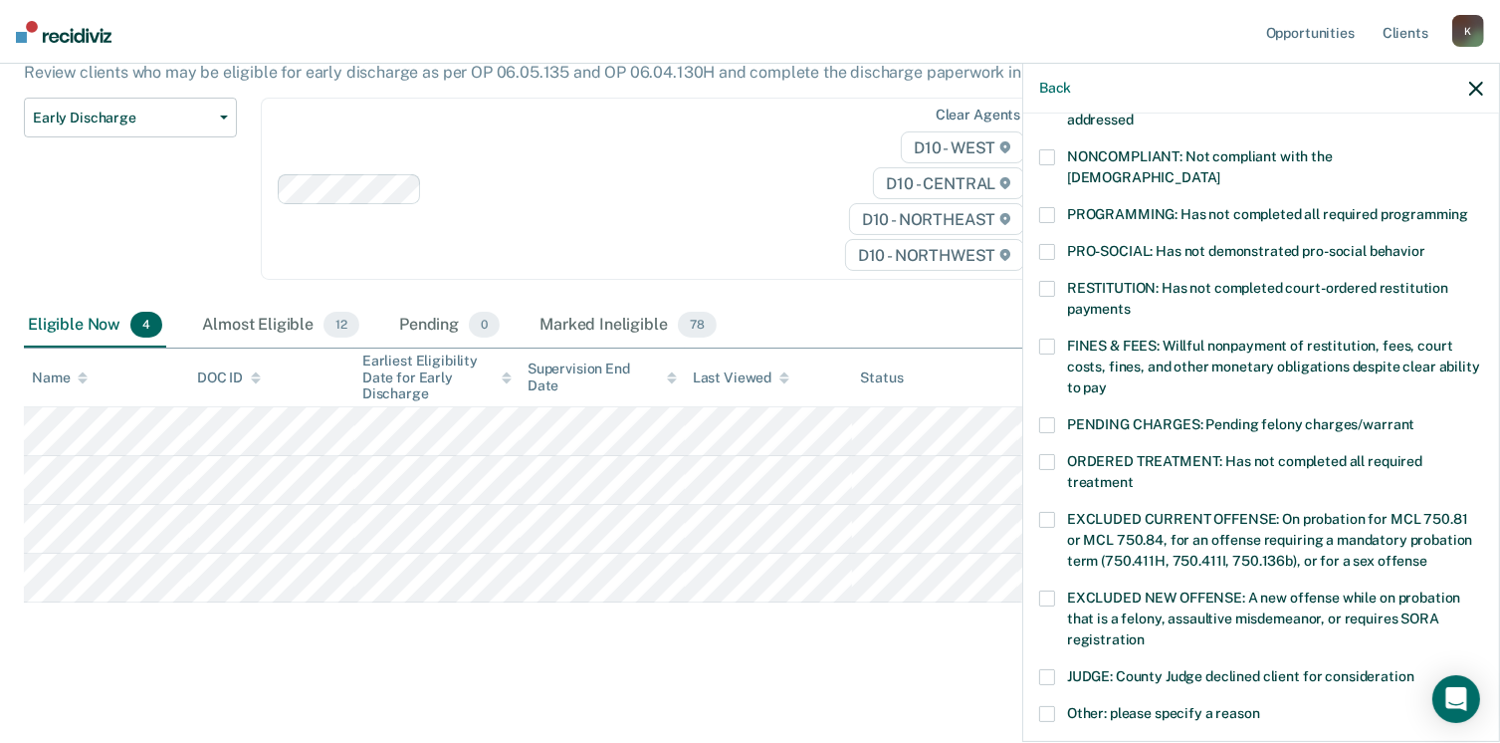
click at [1044, 313] on div "RESTITUTION: Has not completed court-ordered restitution payments" at bounding box center [1261, 310] width 444 height 58
click at [1039, 338] on span at bounding box center [1047, 346] width 16 height 16
click at [1107, 380] on input "FINES & FEES: Willful nonpayment of restitution, fees, court costs, fines, and …" at bounding box center [1107, 380] width 0 height 0
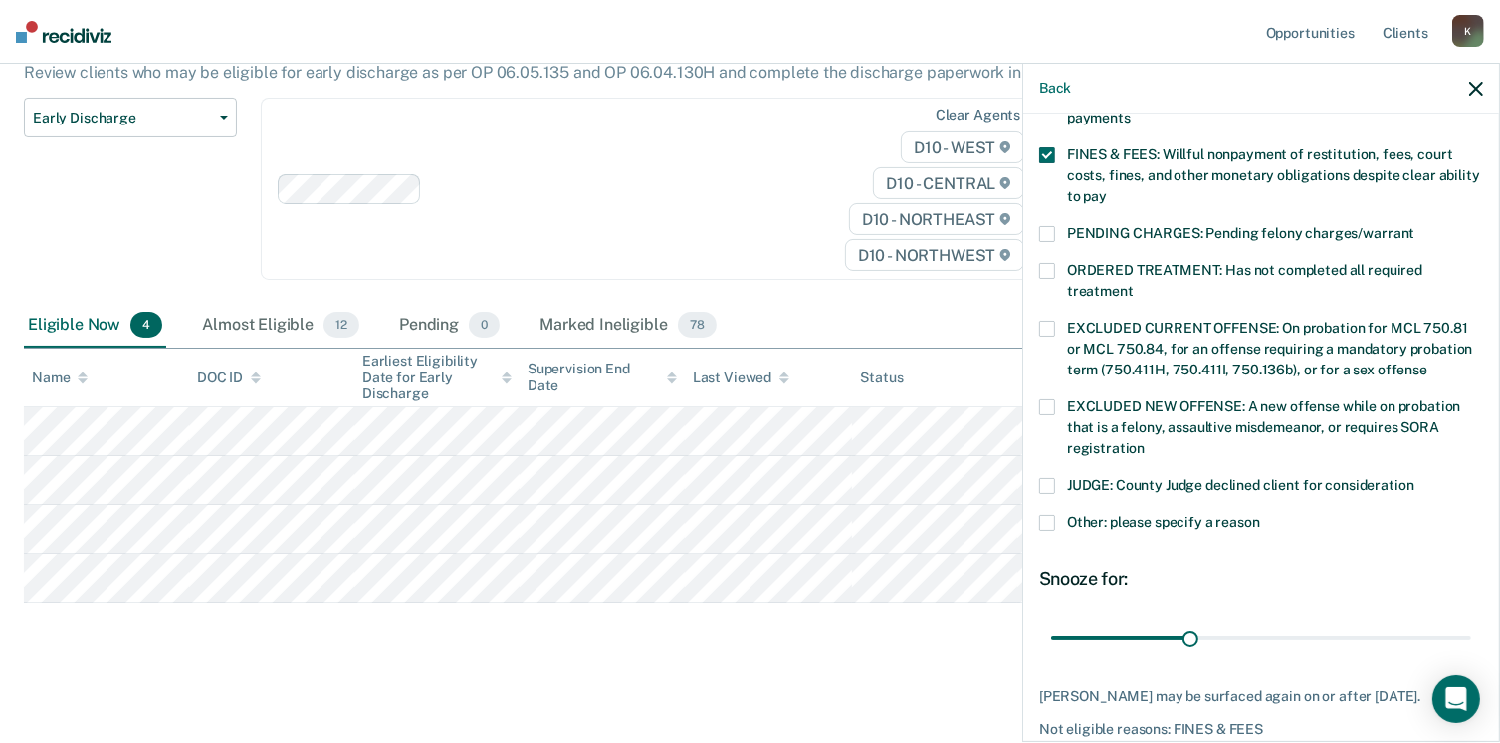
scroll to position [627, 0]
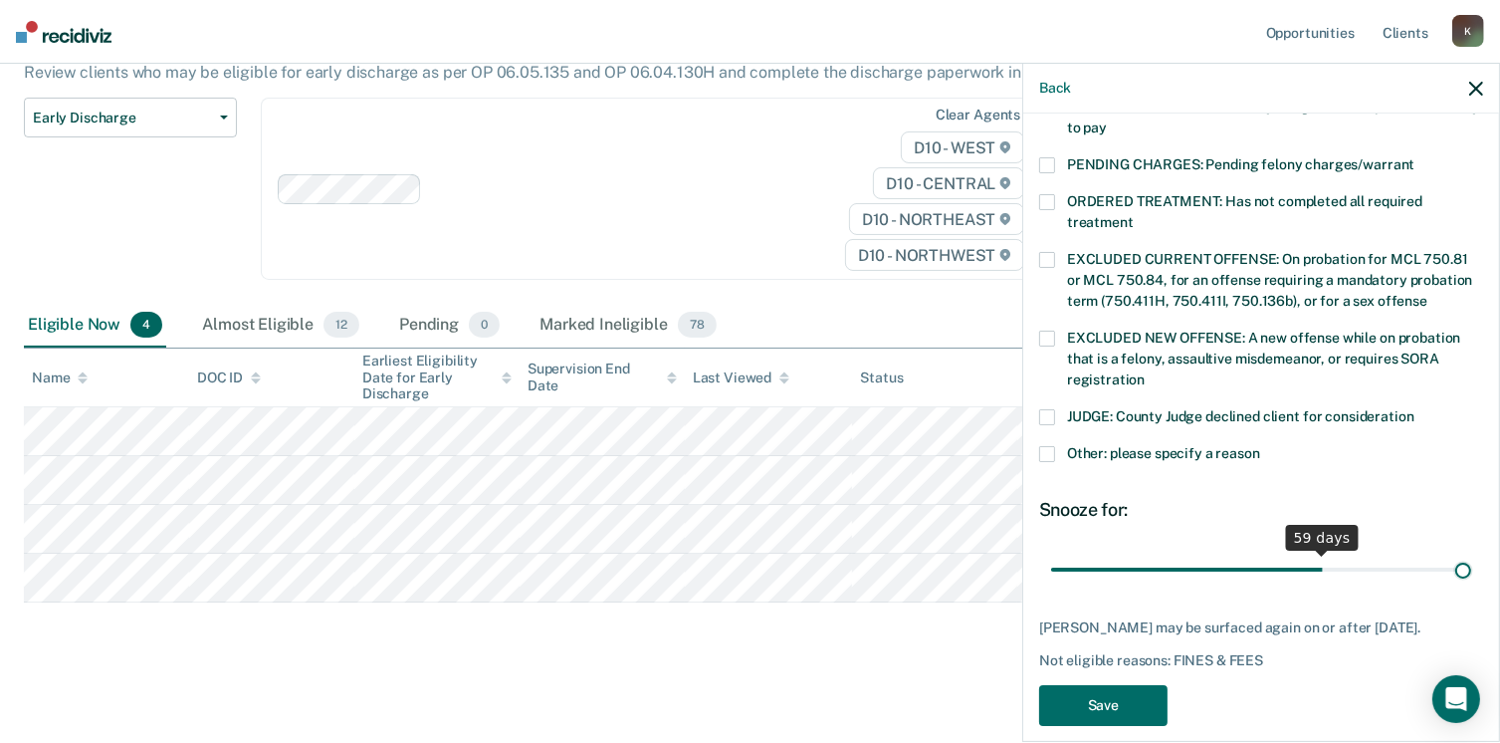
drag, startPoint x: 1191, startPoint y: 554, endPoint x: 1512, endPoint y: 553, distance: 321.6
type input "90"
click at [1471, 553] on input "range" at bounding box center [1261, 570] width 420 height 35
click at [1104, 685] on button "Save" at bounding box center [1103, 705] width 128 height 41
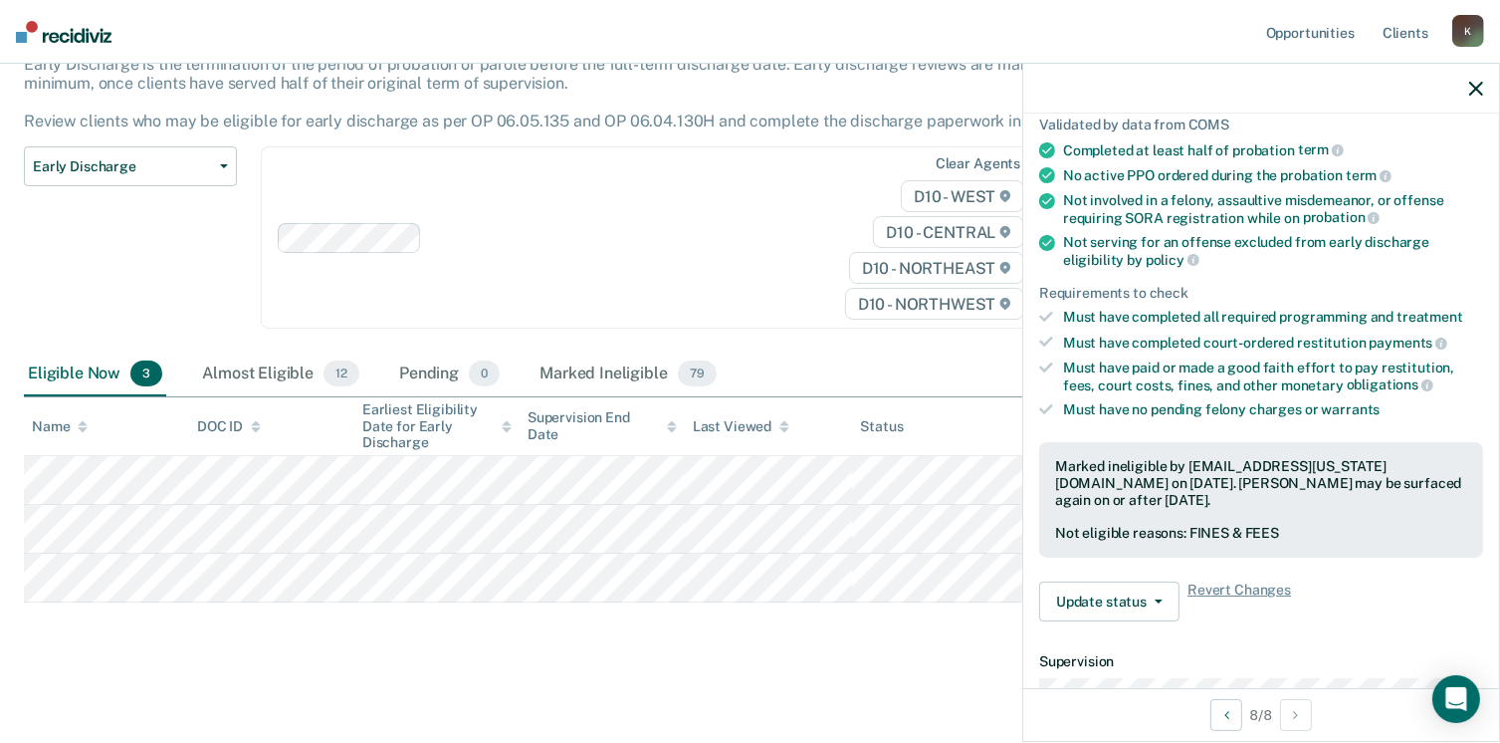
scroll to position [0, 0]
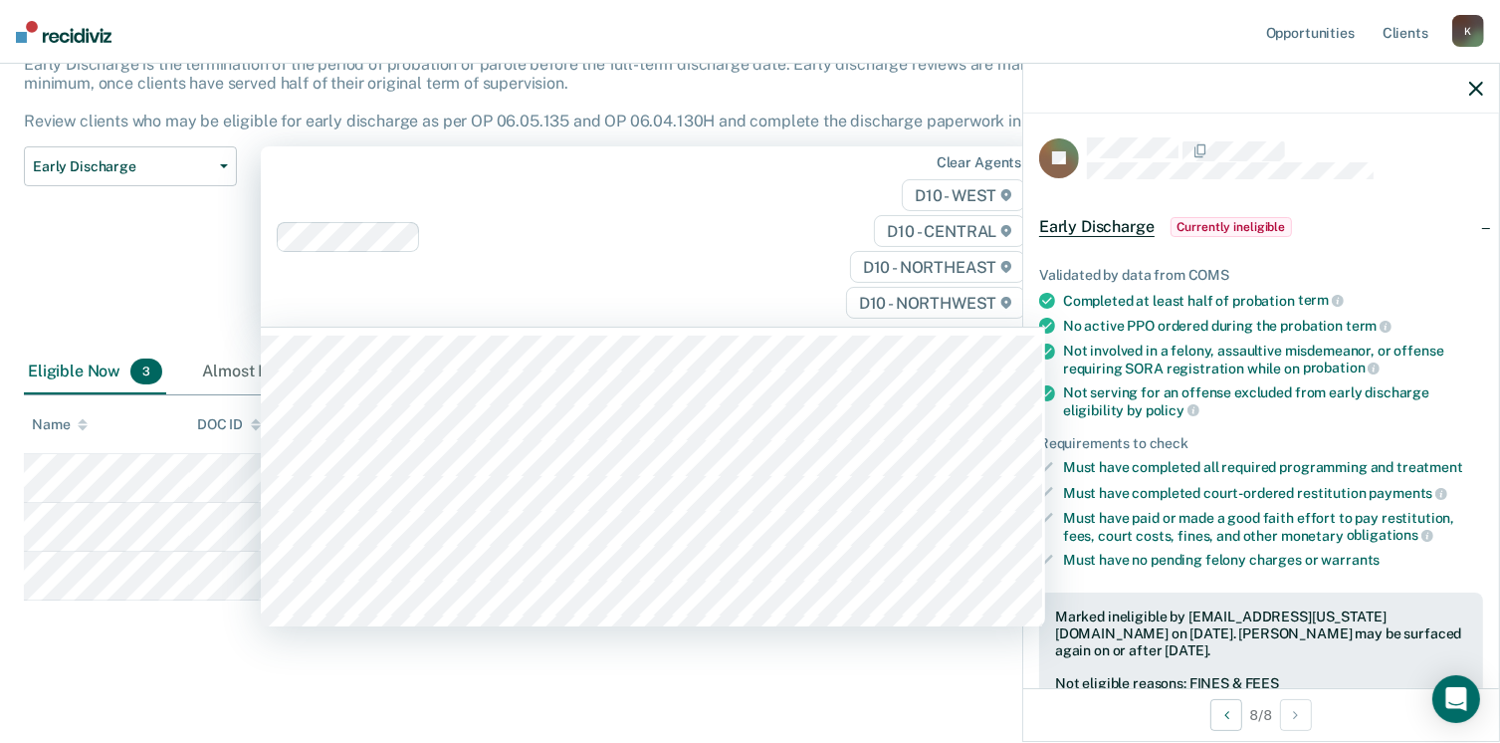
click at [508, 178] on div "Clear agents D10 - WEST D10 - CENTRAL D10 - NORTHEAST D10 - NORTHWEST" at bounding box center [653, 236] width 784 height 180
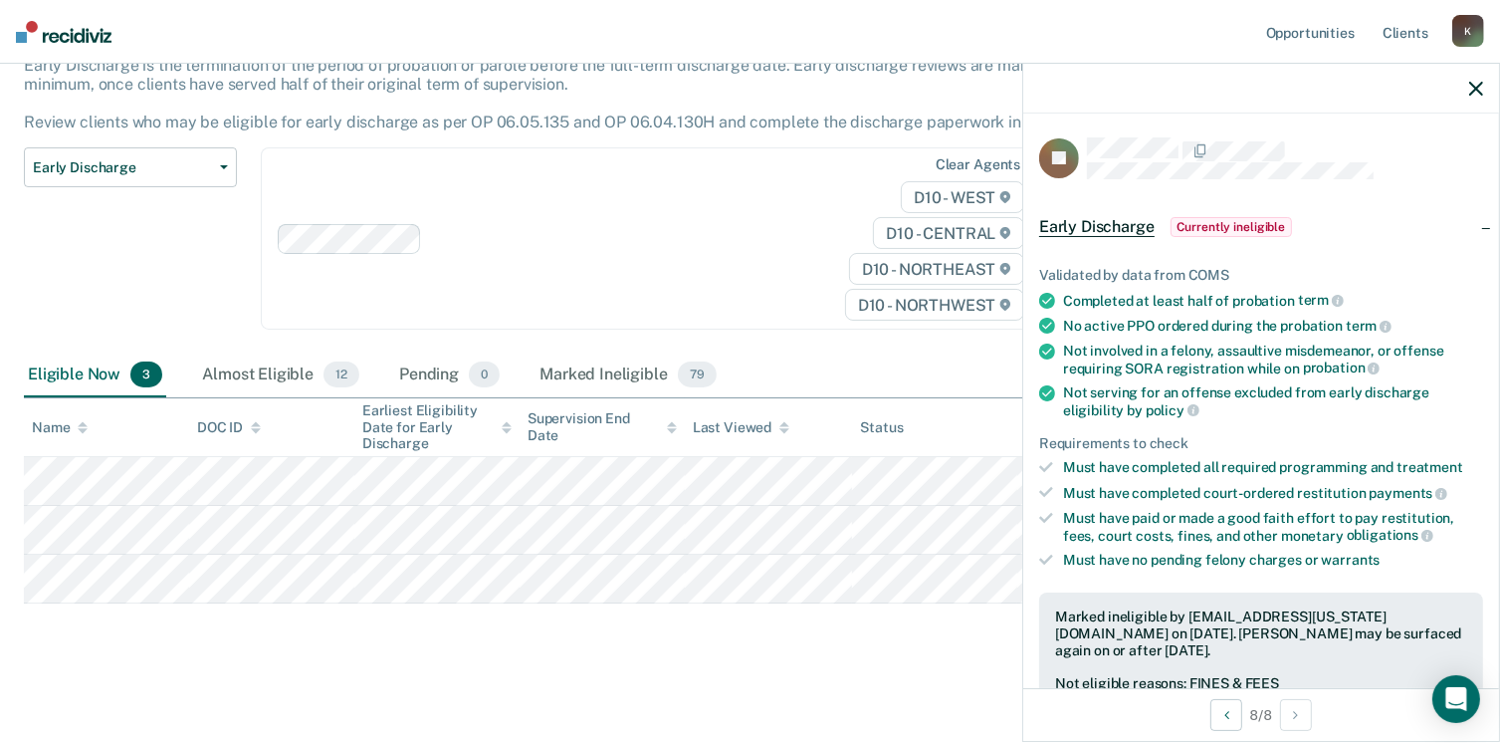
click at [1478, 85] on icon "button" at bounding box center [1476, 89] width 14 height 14
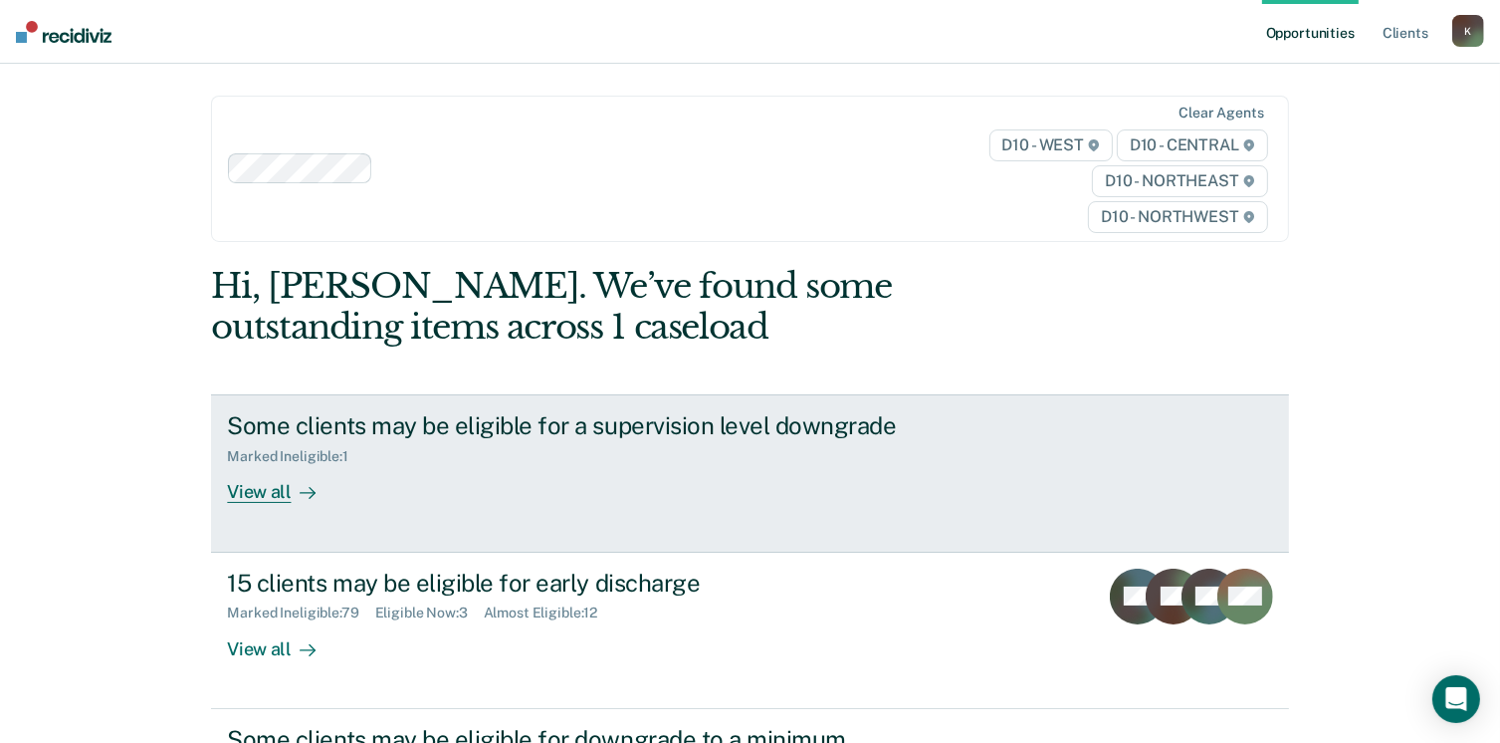
click at [241, 491] on div "View all" at bounding box center [282, 484] width 111 height 39
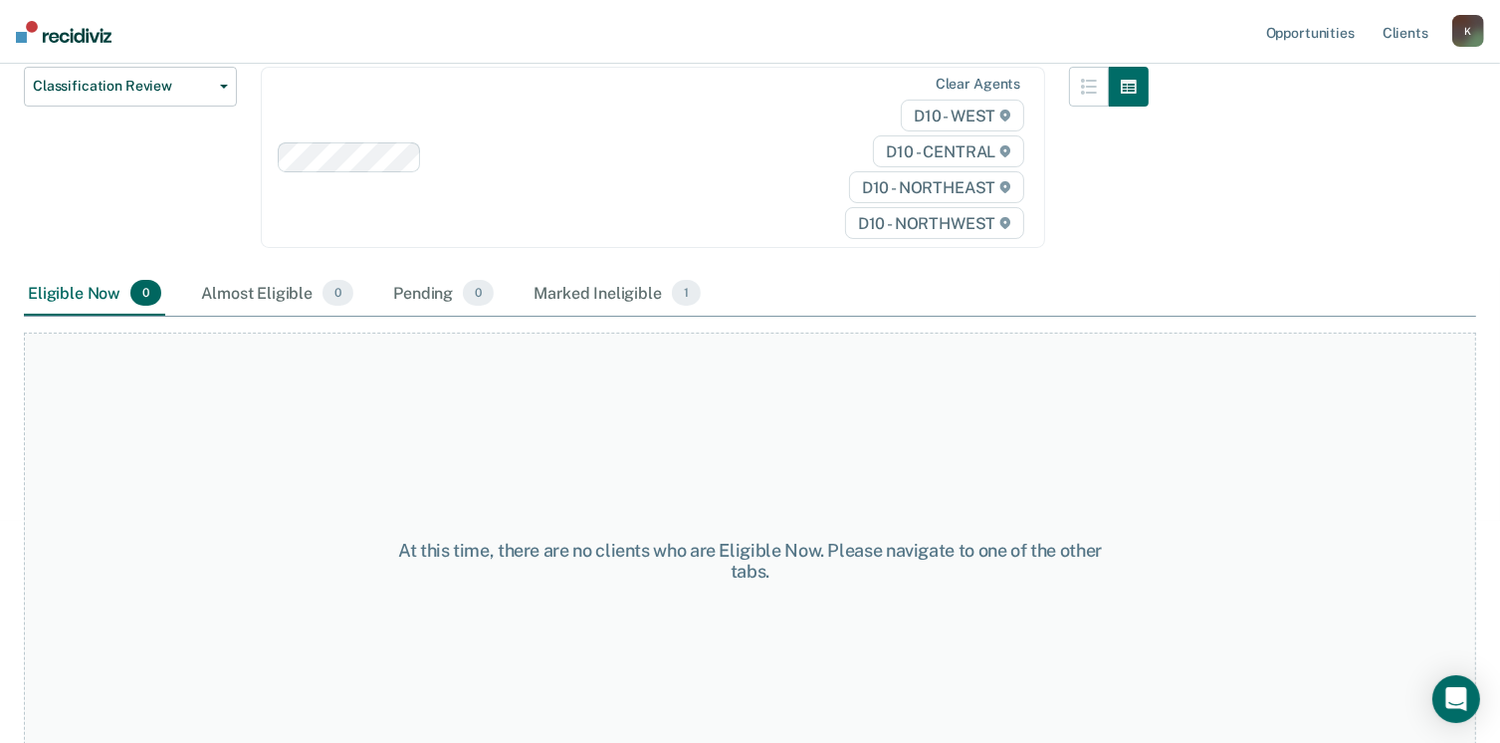
scroll to position [281, 0]
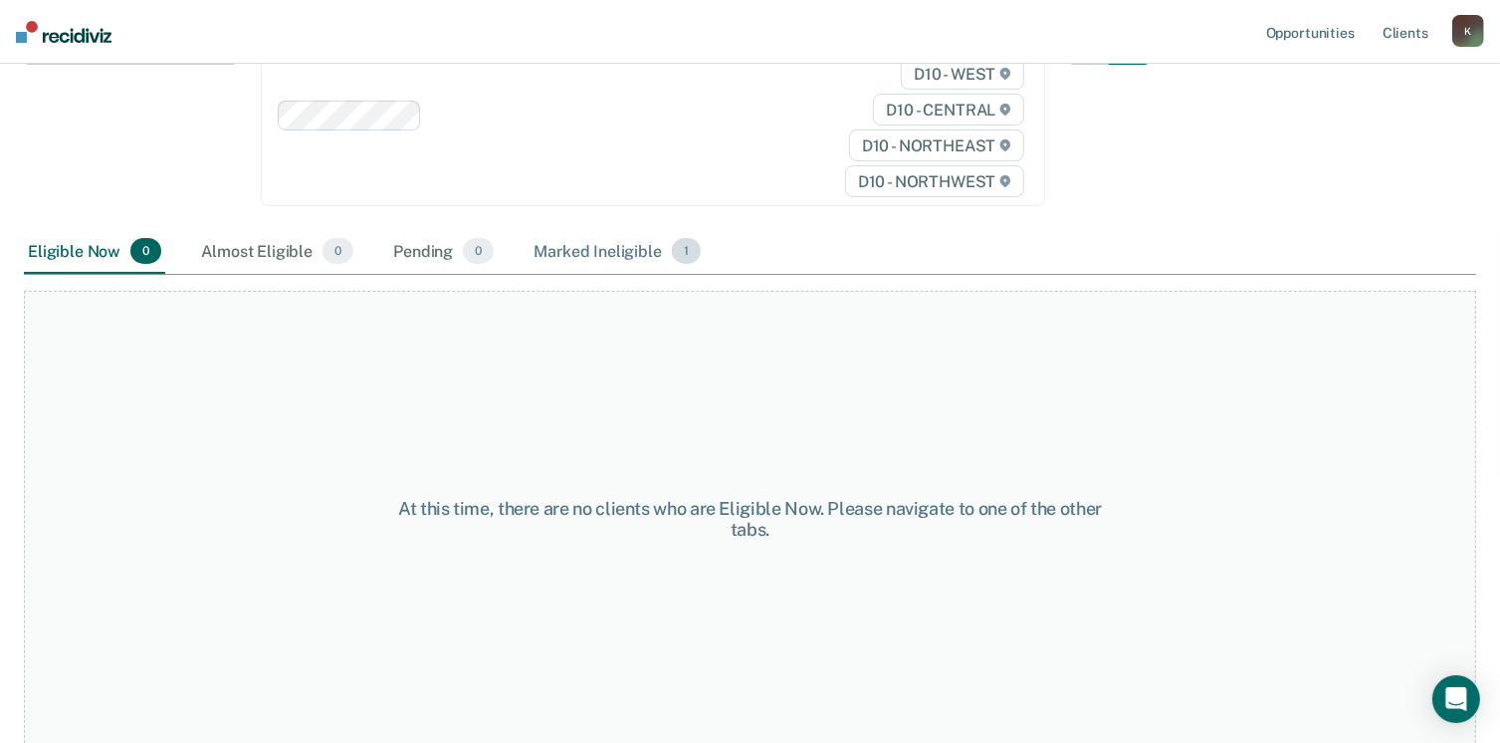
click at [574, 242] on div "Marked Ineligible 1" at bounding box center [617, 252] width 175 height 44
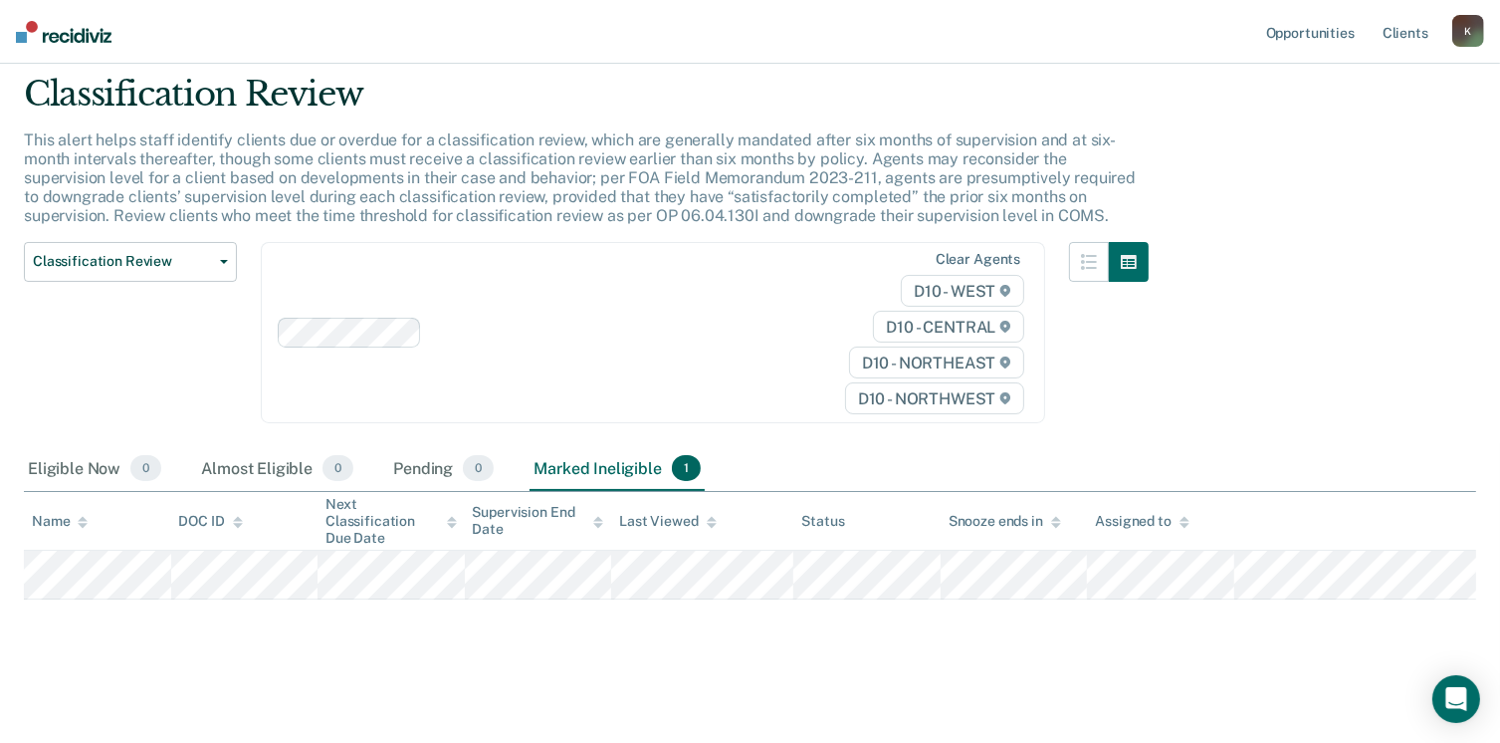
scroll to position [61, 0]
